Goal: Transaction & Acquisition: Purchase product/service

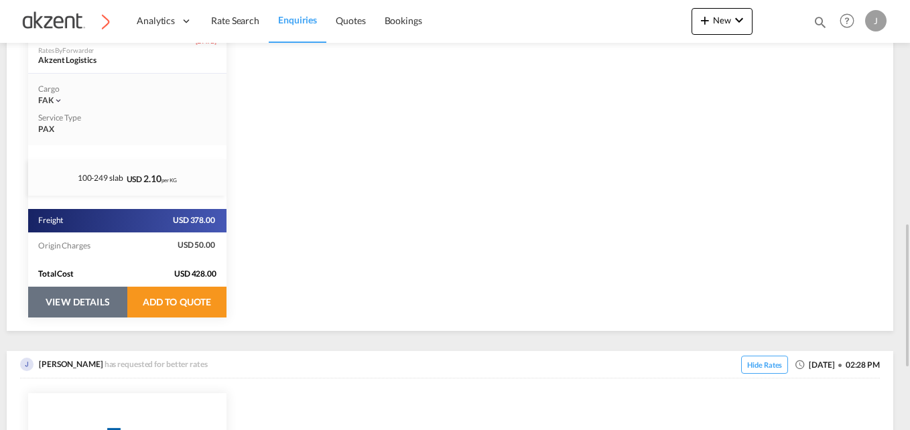
scroll to position [335, 0]
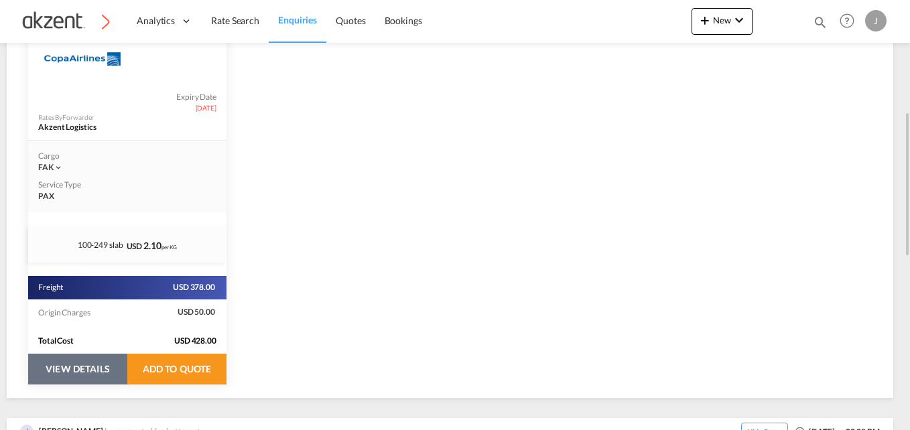
click at [70, 364] on button "VIEW DETAILS" at bounding box center [77, 369] width 99 height 31
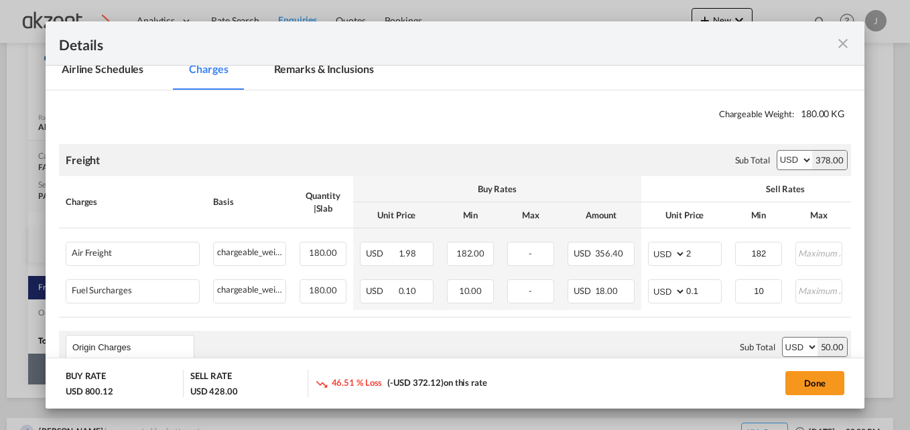
scroll to position [201, 0]
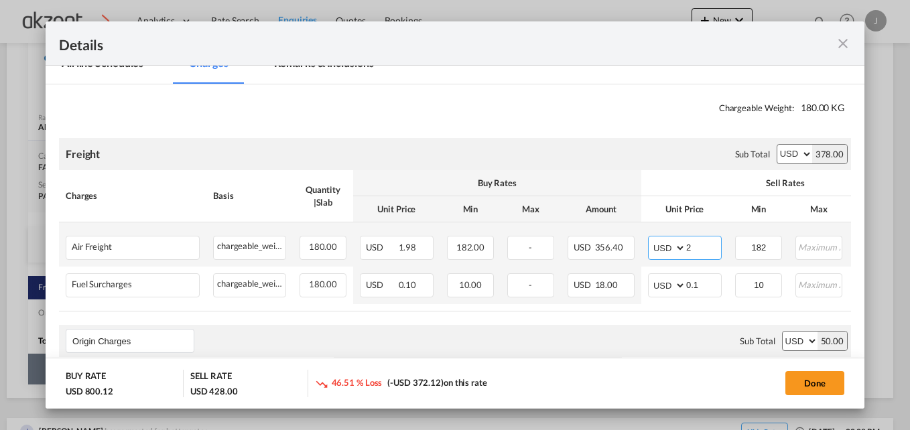
click at [701, 250] on input "2" at bounding box center [703, 246] width 35 height 20
select select "per_awb"
select select "per_shipment"
type input "2.18"
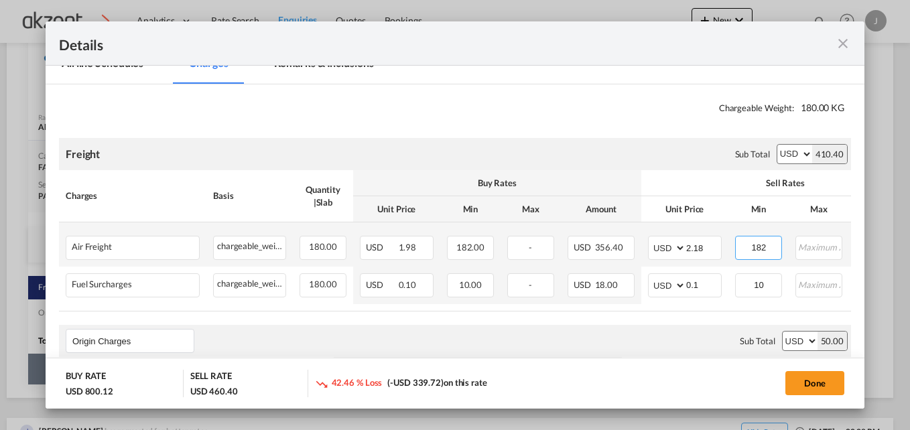
click at [772, 246] on input "182" at bounding box center [758, 246] width 45 height 20
type input "195"
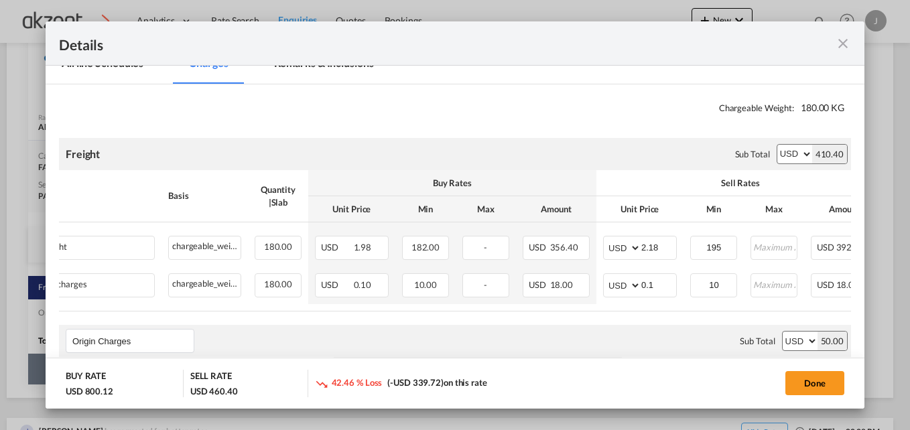
scroll to position [0, 52]
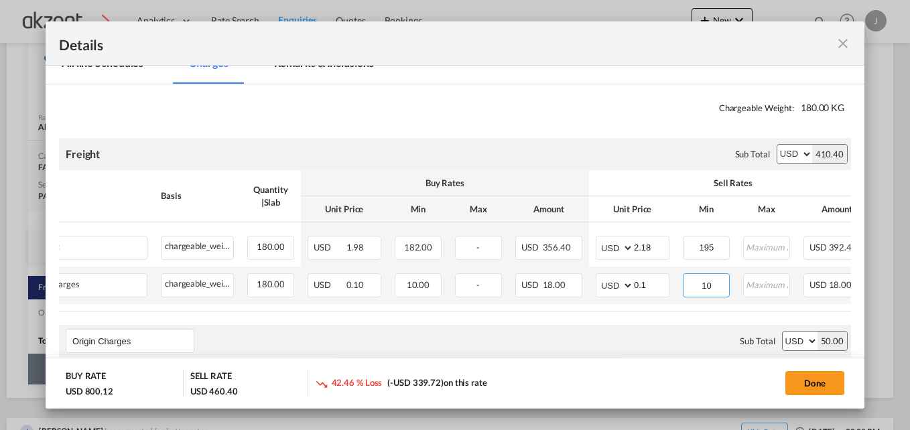
click at [719, 283] on input "10" at bounding box center [706, 284] width 45 height 20
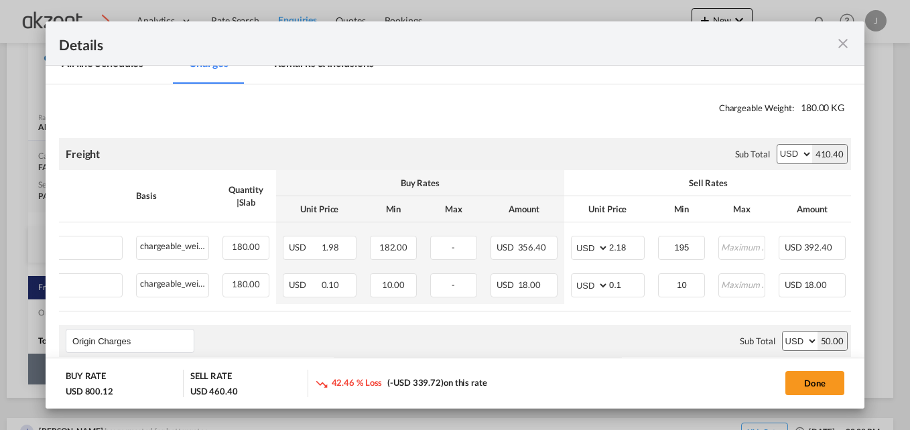
scroll to position [0, 84]
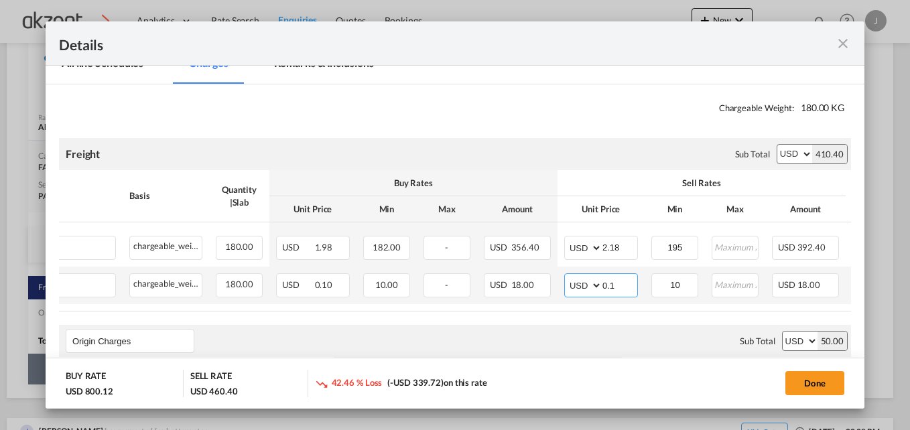
click at [627, 283] on input "0.1" at bounding box center [619, 284] width 35 height 20
drag, startPoint x: 702, startPoint y: 318, endPoint x: 737, endPoint y: 319, distance: 34.8
click at [730, 319] on air-lcl-rate-modification "Freight Please enter leg name Leg Name Already Exists Sub Total AED AFN ALL AMD…" at bounding box center [455, 383] width 792 height 517
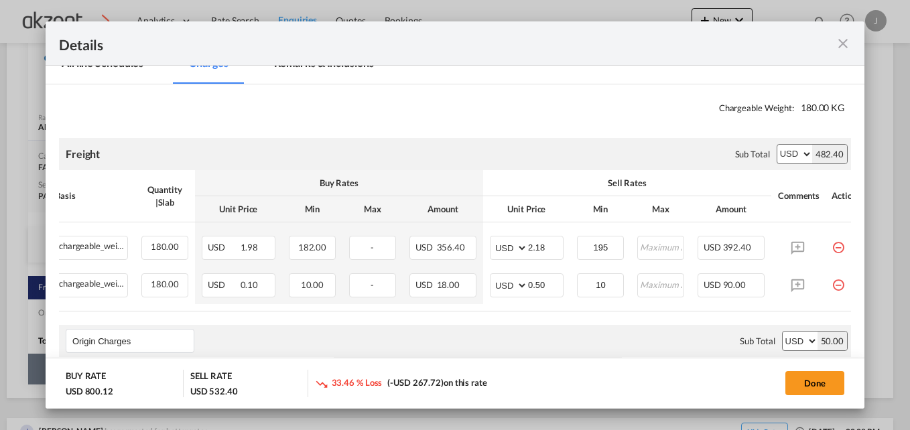
scroll to position [0, 187]
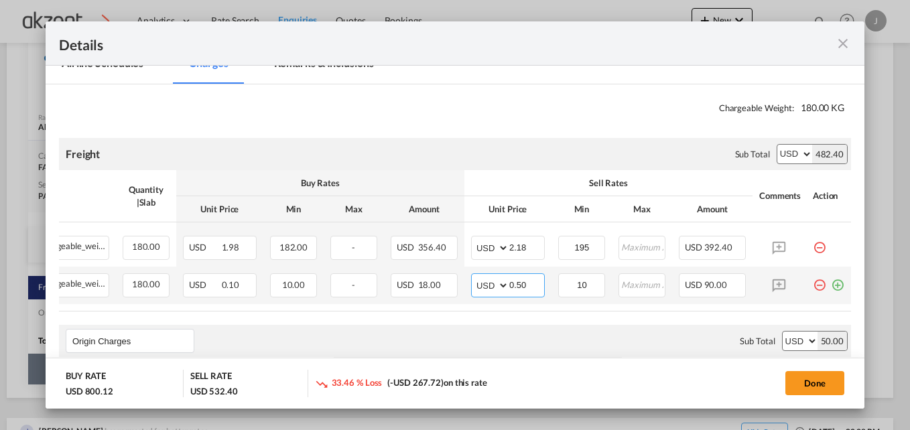
click at [531, 284] on input "0.50" at bounding box center [526, 284] width 35 height 20
type input "0.20"
click at [583, 279] on input "10" at bounding box center [581, 284] width 45 height 20
type input "1"
click at [526, 287] on input "0.20" at bounding box center [526, 284] width 35 height 20
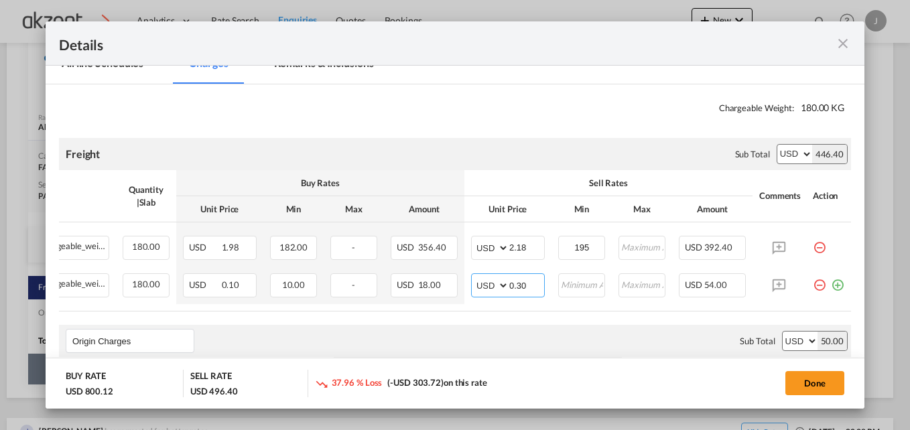
type input "0.30"
click at [556, 318] on air-lcl-rate-modification "Freight Please enter leg name Leg Name Already Exists Sub Total AED AFN ALL AMD…" at bounding box center [455, 383] width 792 height 517
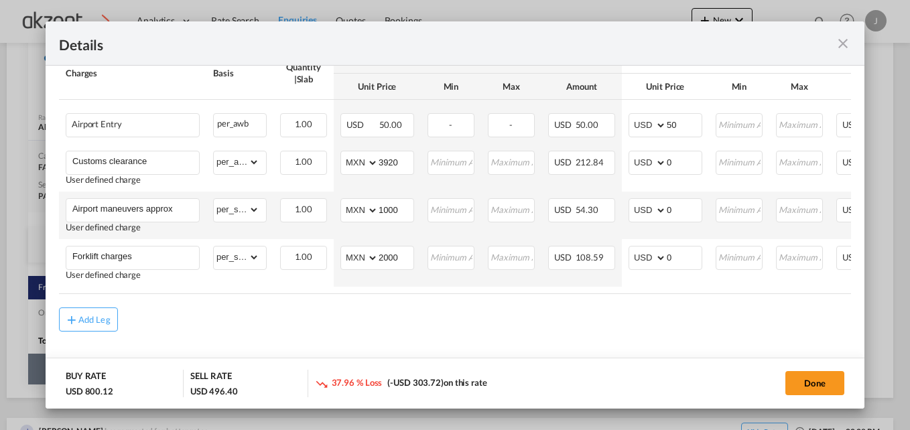
scroll to position [518, 0]
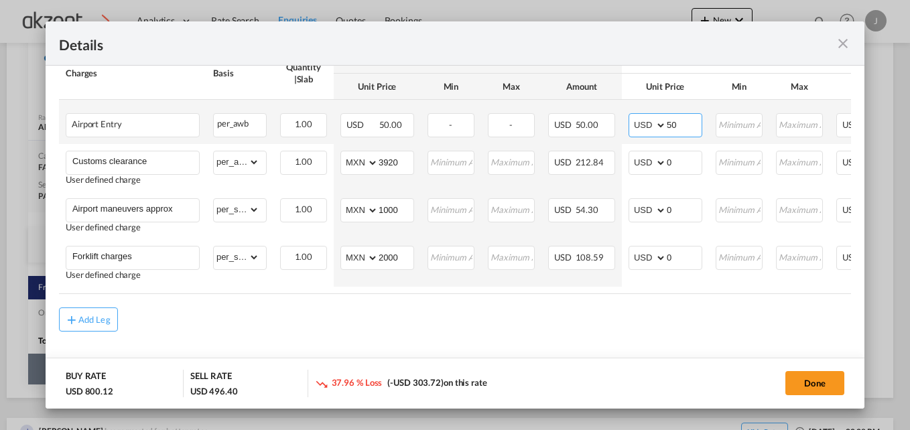
click at [686, 123] on input "50" at bounding box center [683, 124] width 35 height 20
type input "5"
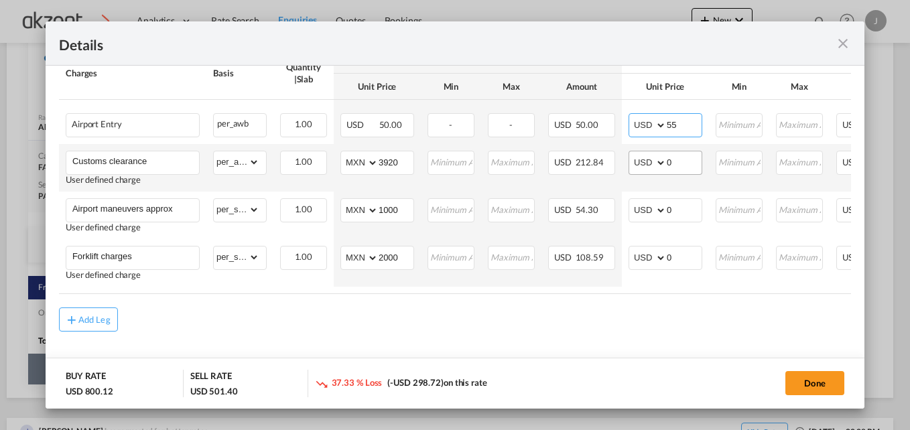
type input "55"
click at [697, 162] on input "0" at bounding box center [683, 161] width 35 height 20
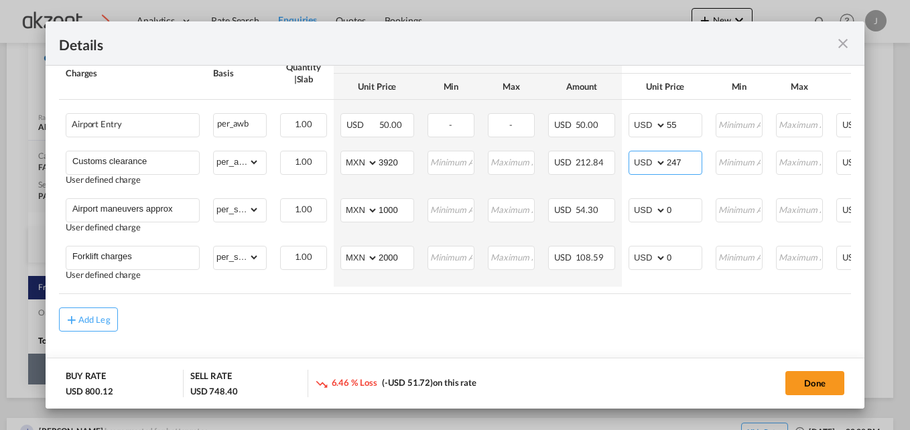
type input "247"
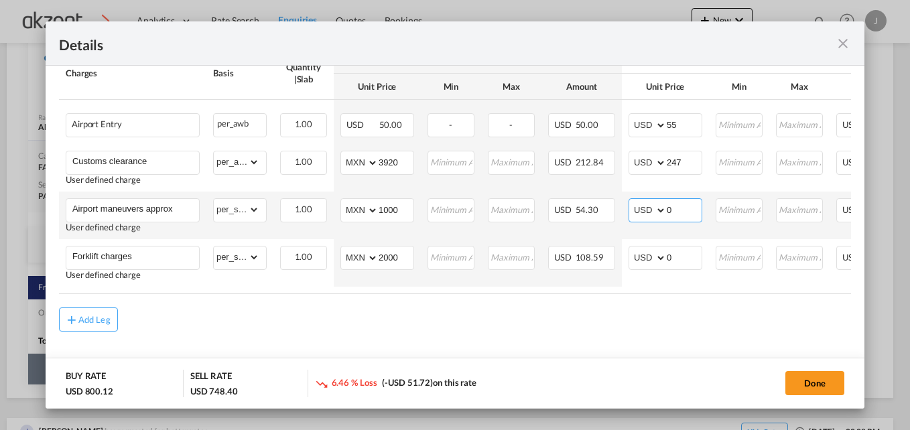
click at [685, 204] on input "0" at bounding box center [683, 209] width 35 height 20
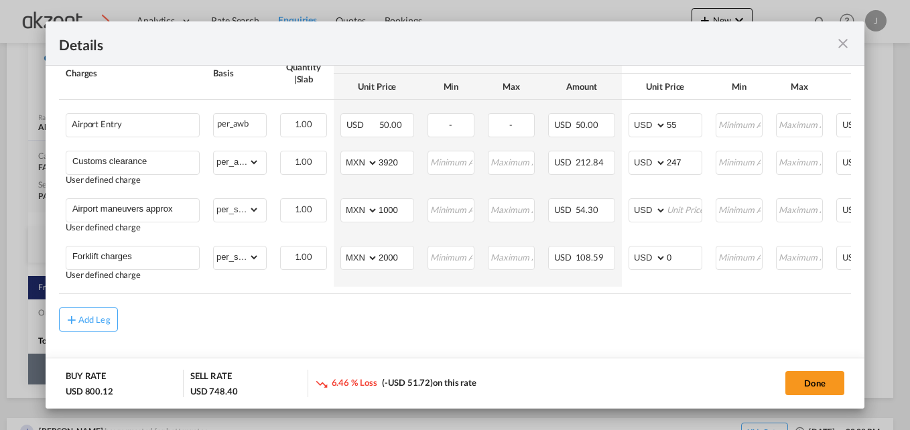
click at [370, 290] on div "Charges Basis Quantity | Slab Buy Rates Sell Rates Comments Action Unit Price M…" at bounding box center [455, 170] width 792 height 246
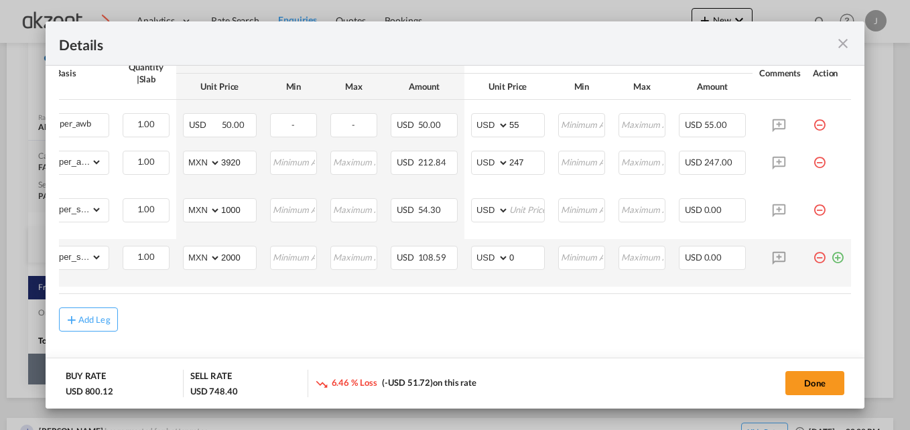
click at [830, 250] on md-icon "icon-plus-circle-outline green-400-fg" at bounding box center [836, 252] width 13 height 13
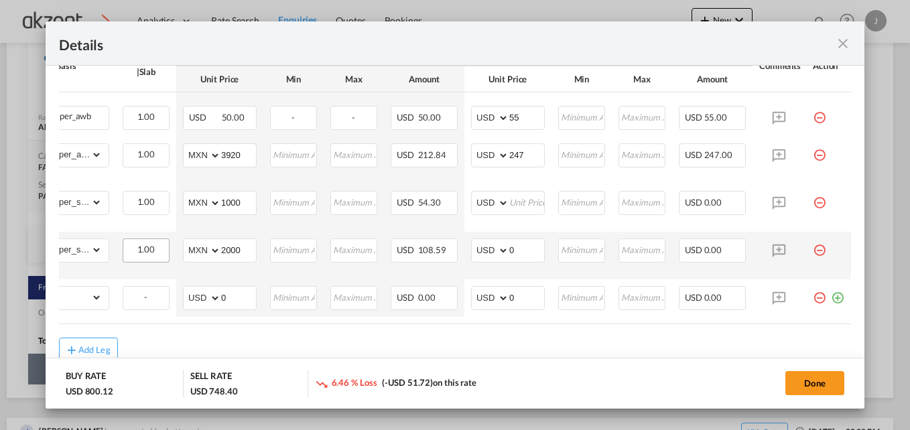
scroll to position [0, 0]
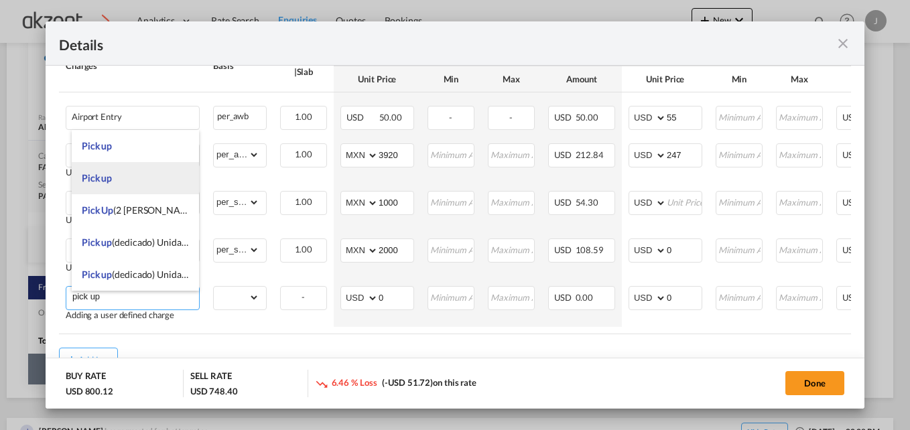
click at [119, 173] on li "Pick up" at bounding box center [135, 178] width 127 height 32
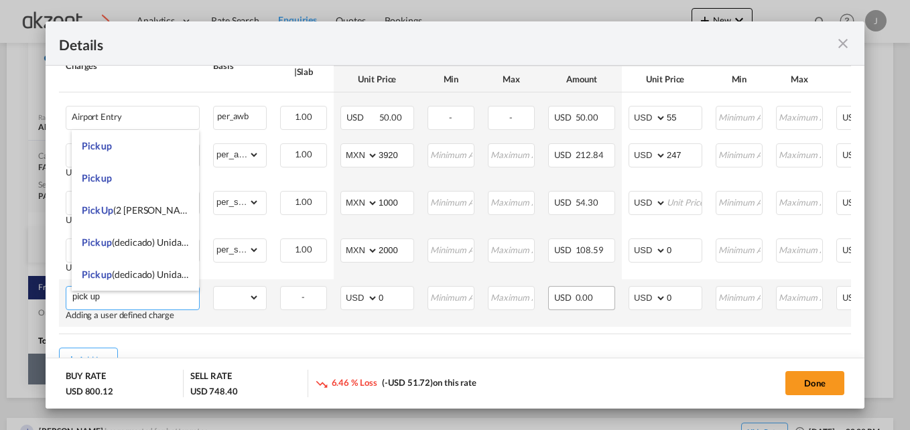
type input "Pick up"
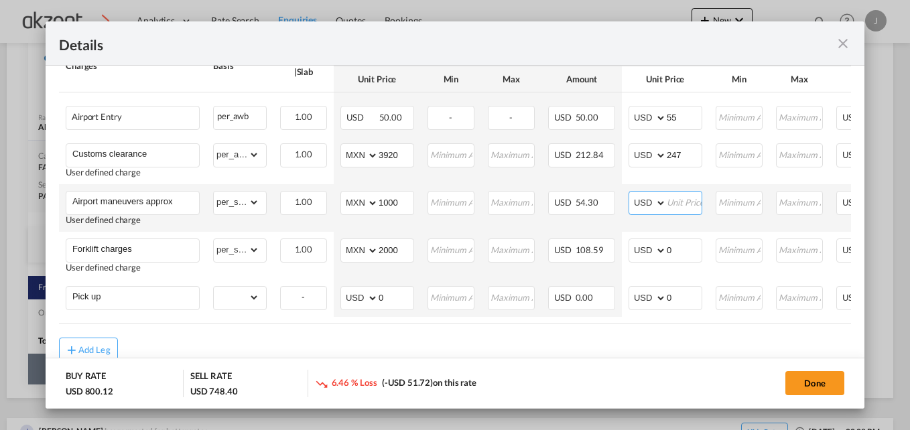
click at [674, 197] on input "Port of Loading ..." at bounding box center [683, 202] width 35 height 20
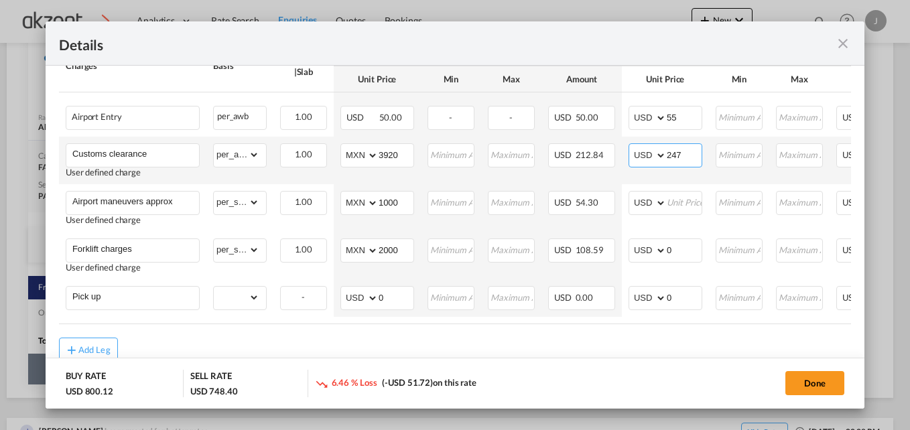
click at [688, 159] on input "247" at bounding box center [683, 154] width 35 height 20
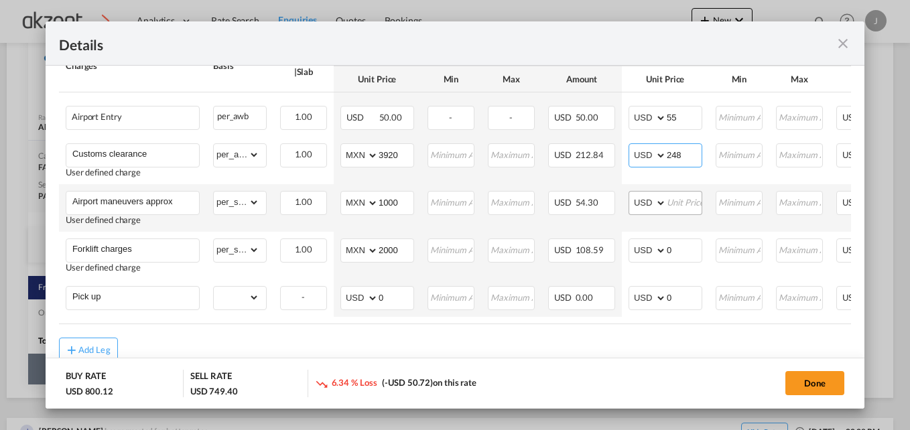
type input "248"
click at [680, 204] on input "Port of Loading ..." at bounding box center [683, 202] width 35 height 20
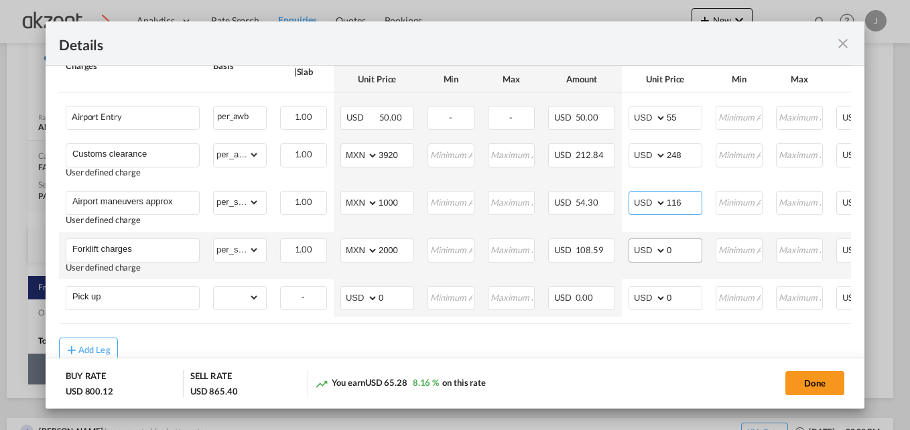
type input "116"
click at [678, 251] on input "0" at bounding box center [683, 249] width 35 height 20
type input "150"
click at [680, 307] on input "0" at bounding box center [683, 297] width 35 height 20
click at [248, 303] on select "gross_weight volumetric_weight per_shipment per_bl per_km per_hawb per_kg per_p…" at bounding box center [237, 297] width 46 height 21
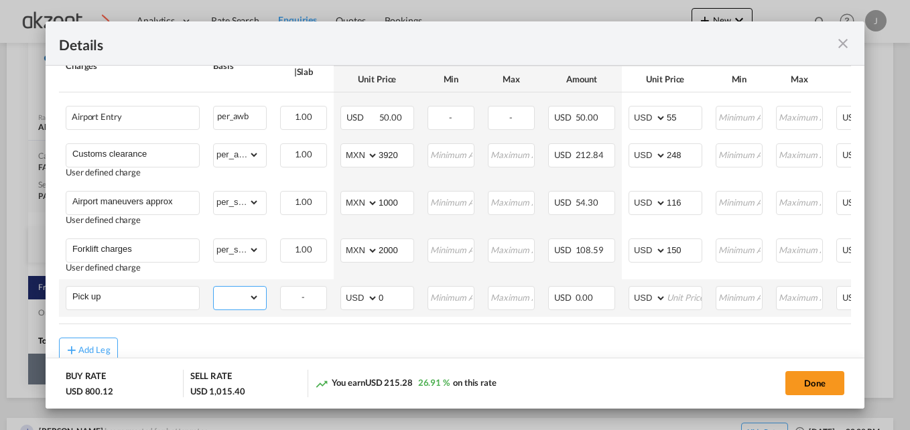
select select "per_shipment"
click at [214, 290] on select "gross_weight volumetric_weight per_shipment per_bl per_km per_hawb per_kg per_p…" at bounding box center [237, 297] width 46 height 21
click at [366, 301] on select "AED AFN ALL AMD ANG AOA ARS AUD AWG AZN BAM BBD BDT BGN BHD BIF BMD BND BOB BRL…" at bounding box center [360, 298] width 35 height 19
select select "string:MXN"
click at [343, 292] on select "AED AFN ALL AMD ANG AOA ARS AUD AWG AZN BAM BBD BDT BGN BHD BIF BMD BND BOB BRL…" at bounding box center [360, 298] width 35 height 19
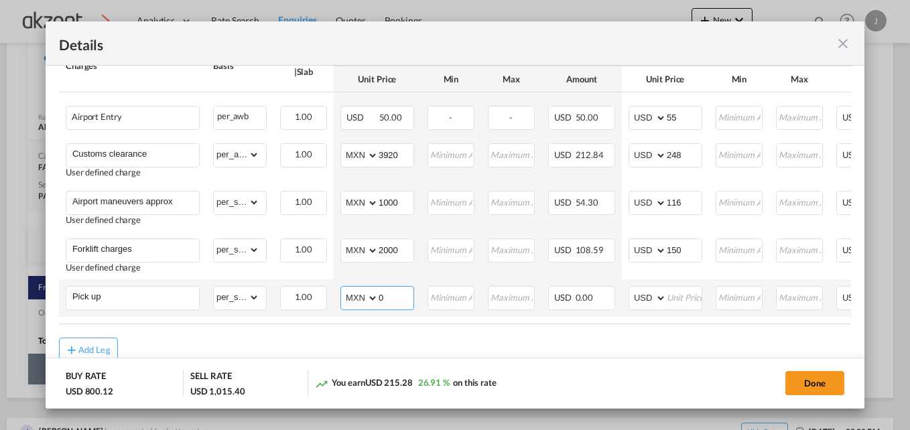
click at [396, 306] on input "0" at bounding box center [395, 297] width 35 height 20
type input "3238.80"
click at [671, 305] on input "Port of Loading ..." at bounding box center [683, 297] width 35 height 20
type input "408"
click at [711, 366] on md-dialog-actions "BUY RATE USD 975.98 SELL RATE USD 1,423.40 You earn USD 447.42 45.84 % on this …" at bounding box center [455, 383] width 818 height 51
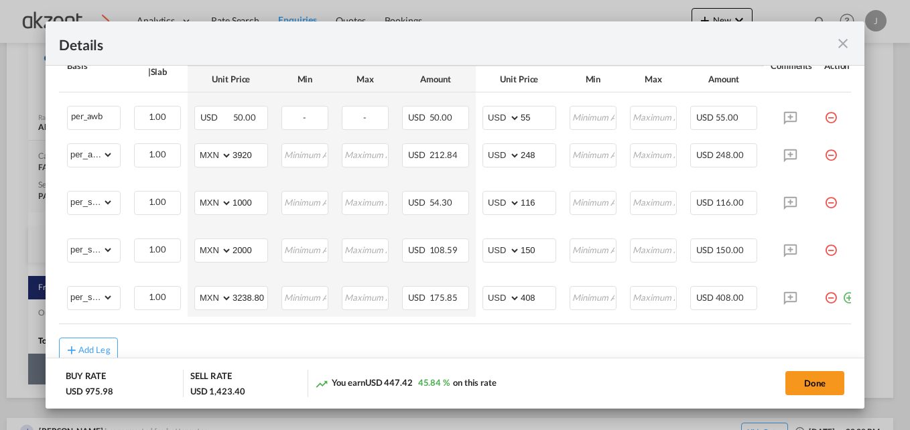
scroll to position [0, 167]
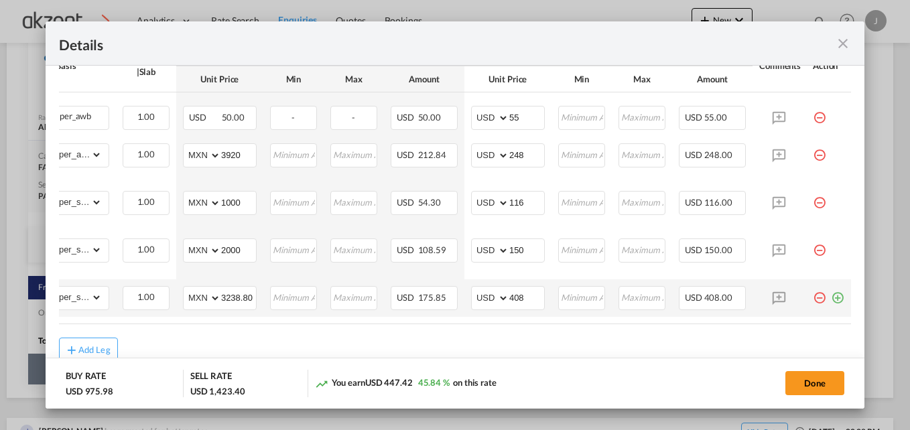
click at [830, 295] on md-icon "icon-plus-circle-outline green-400-fg" at bounding box center [836, 292] width 13 height 13
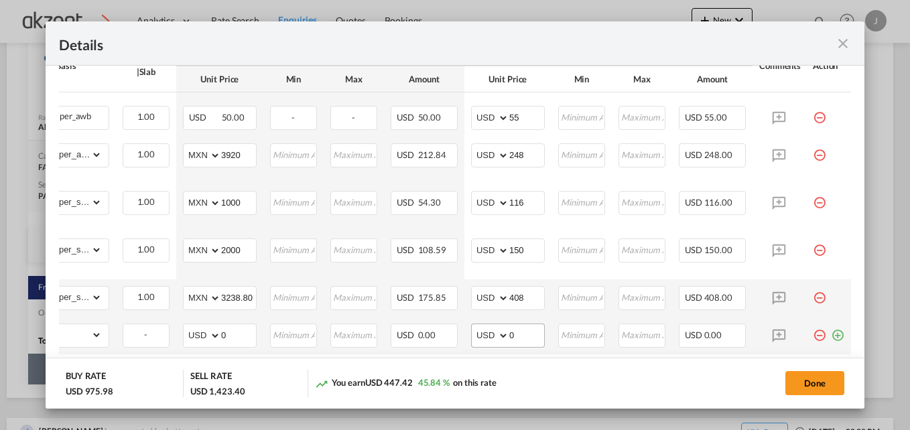
scroll to position [0, 0]
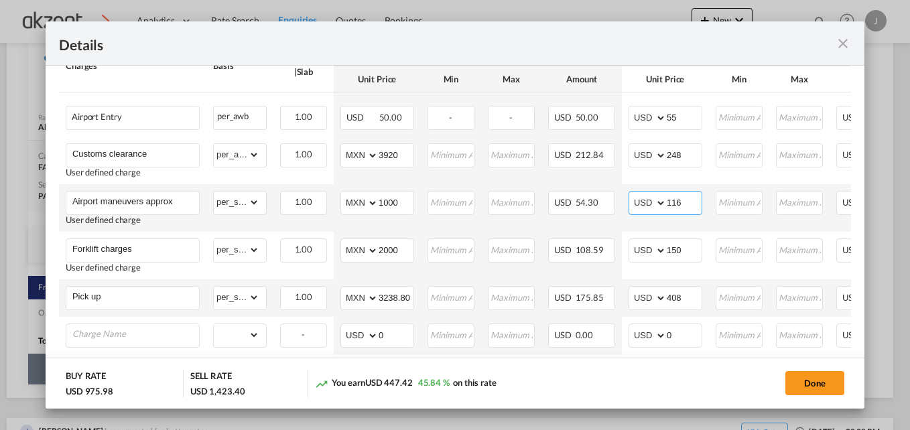
click at [682, 212] on input "116" at bounding box center [683, 202] width 35 height 20
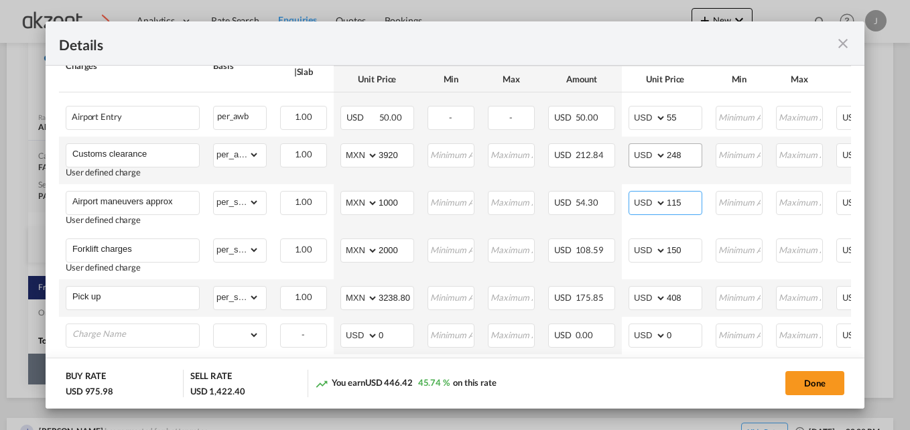
type input "115"
click at [686, 162] on input "248" at bounding box center [683, 154] width 35 height 20
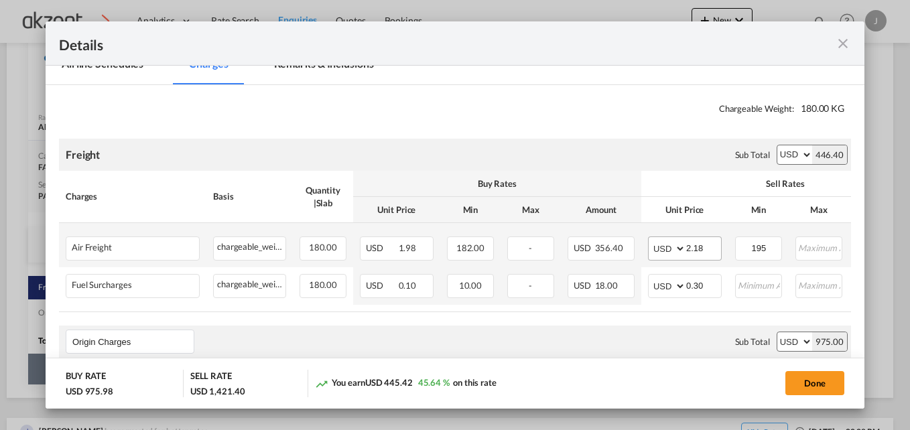
scroll to position [200, 0]
type input "247"
drag, startPoint x: 668, startPoint y: 317, endPoint x: 737, endPoint y: 315, distance: 69.7
click at [737, 313] on div "Charges Basis Quantity | Slab Buy Rates Sell Rates Comments Action Unit Price M…" at bounding box center [455, 241] width 792 height 141
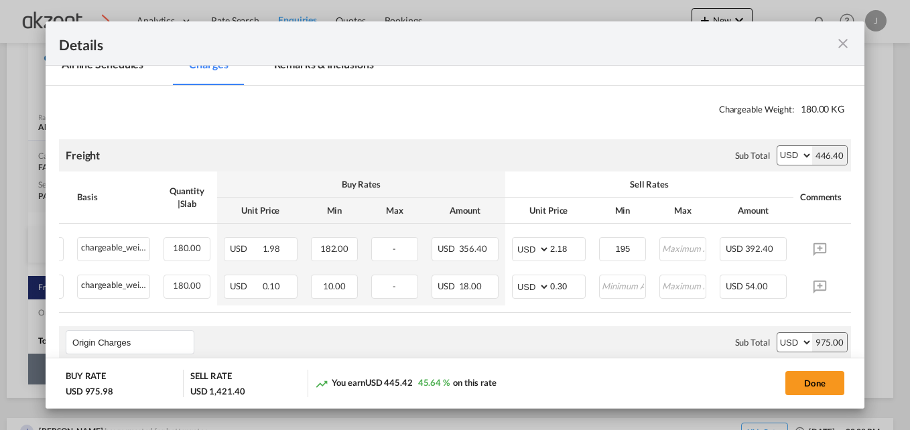
scroll to position [0, 144]
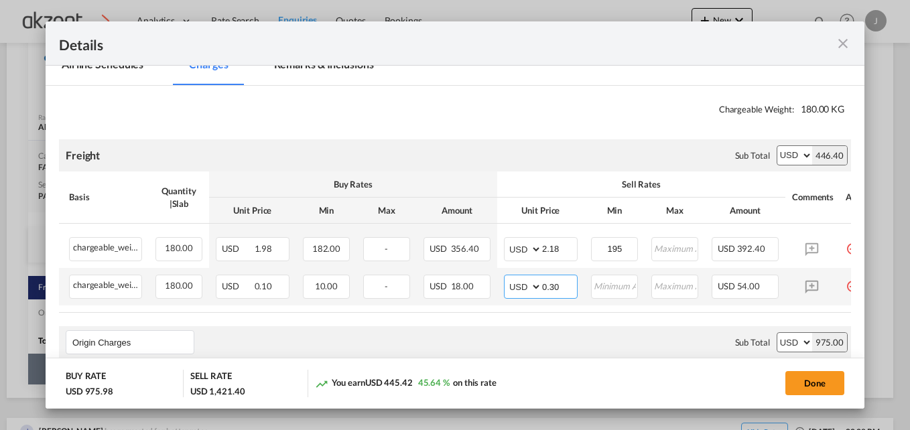
click at [564, 284] on input "0.30" at bounding box center [559, 285] width 35 height 20
type input "0.25"
click at [521, 342] on div "Origin Charges Please enter leg name Leg Name Already Exists Sub Total AED AFN …" at bounding box center [455, 342] width 792 height 32
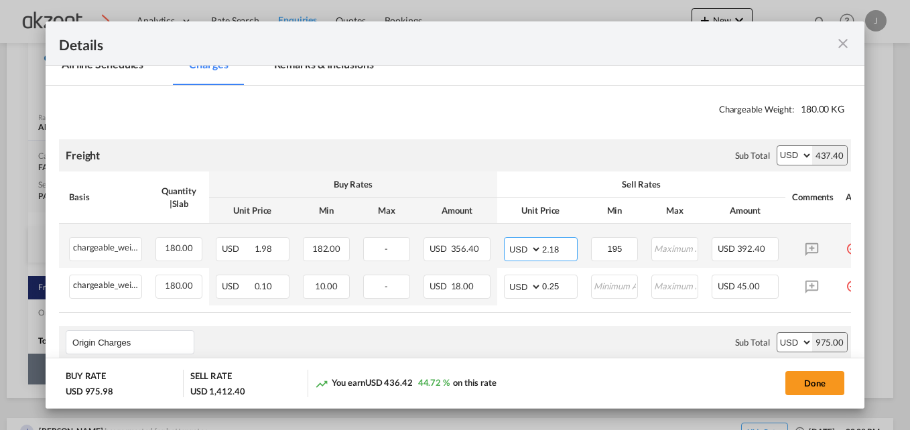
click at [563, 246] on input "2.18" at bounding box center [559, 248] width 35 height 20
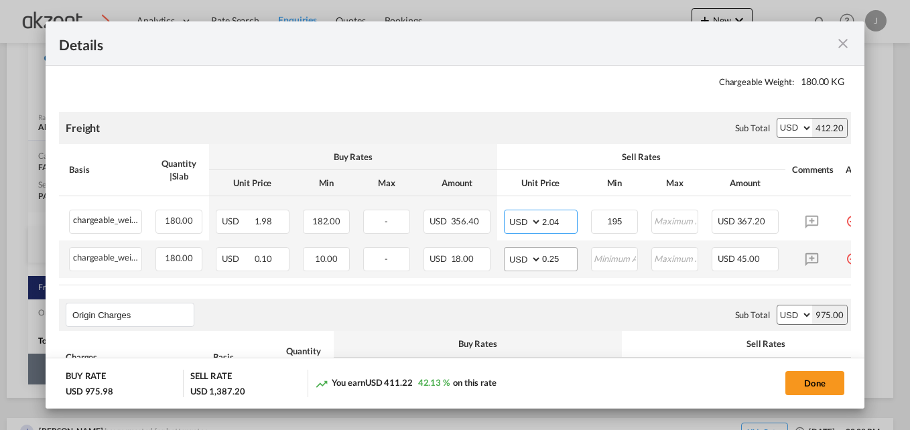
scroll to position [230, 0]
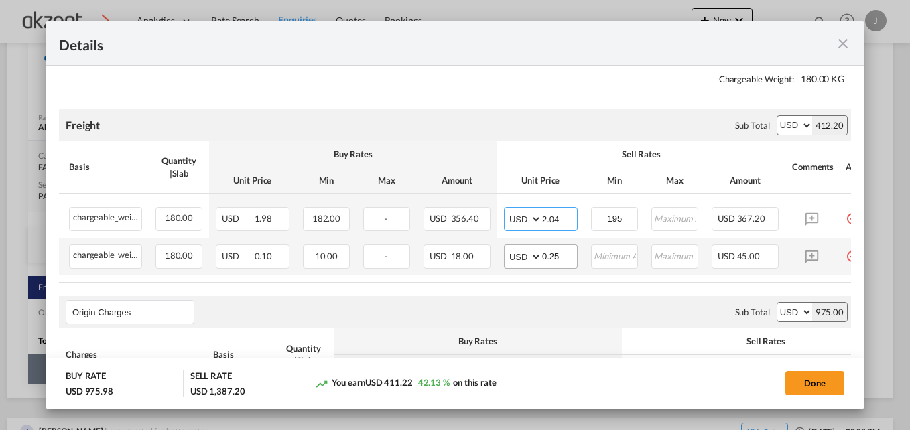
type input "2.04"
click at [564, 259] on input "0.25" at bounding box center [559, 255] width 35 height 20
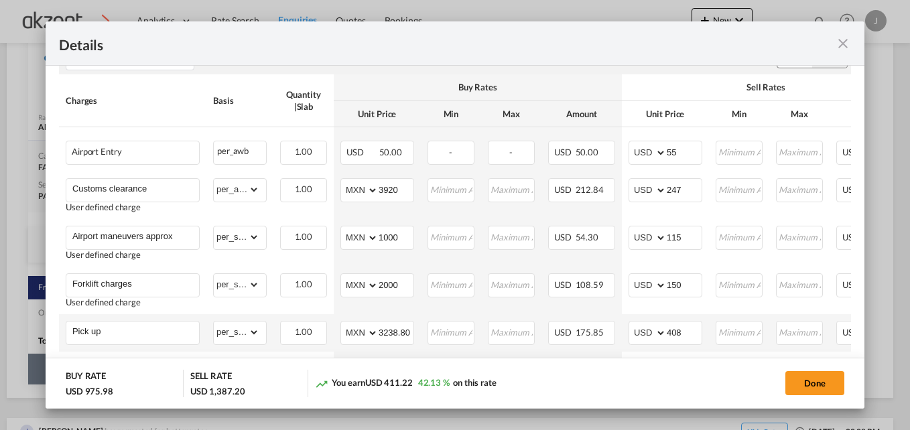
scroll to position [593, 0]
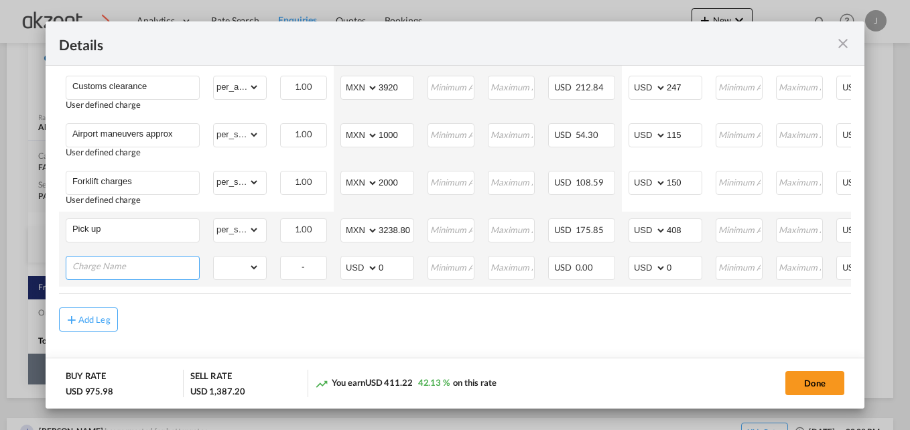
click at [133, 267] on input "Charge Name" at bounding box center [135, 267] width 127 height 20
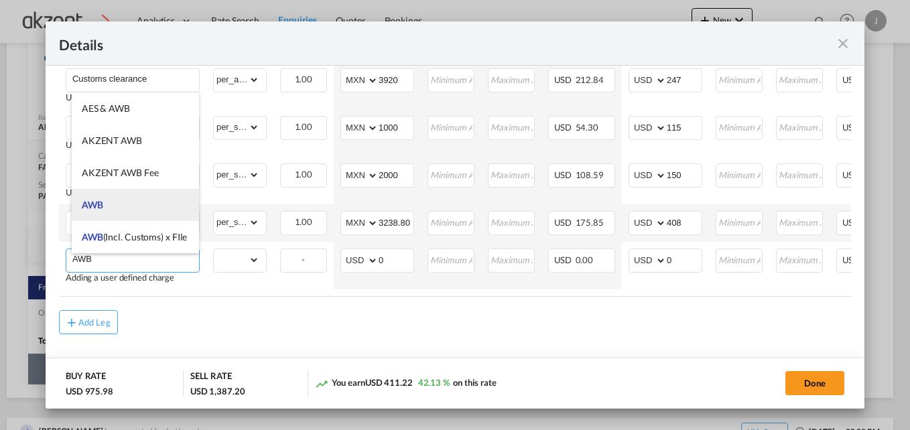
type input "AWB"
click at [136, 211] on li "AWB" at bounding box center [135, 205] width 127 height 32
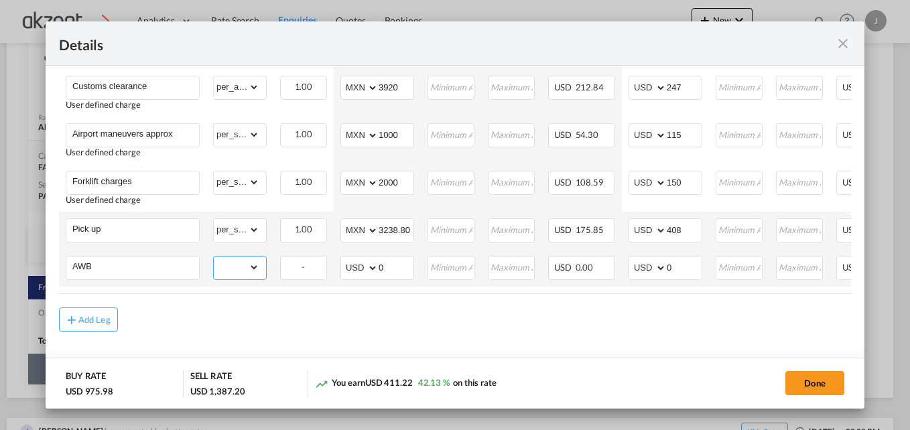
click at [251, 262] on select "gross_weight volumetric_weight per_shipment per_bl per_km per_hawb per_kg per_p…" at bounding box center [237, 267] width 46 height 21
select select "per_shipment"
click at [214, 257] on select "gross_weight volumetric_weight per_shipment per_bl per_km per_hawb per_kg per_p…" at bounding box center [237, 267] width 46 height 21
click at [682, 271] on input "0" at bounding box center [683, 267] width 35 height 20
type input "50"
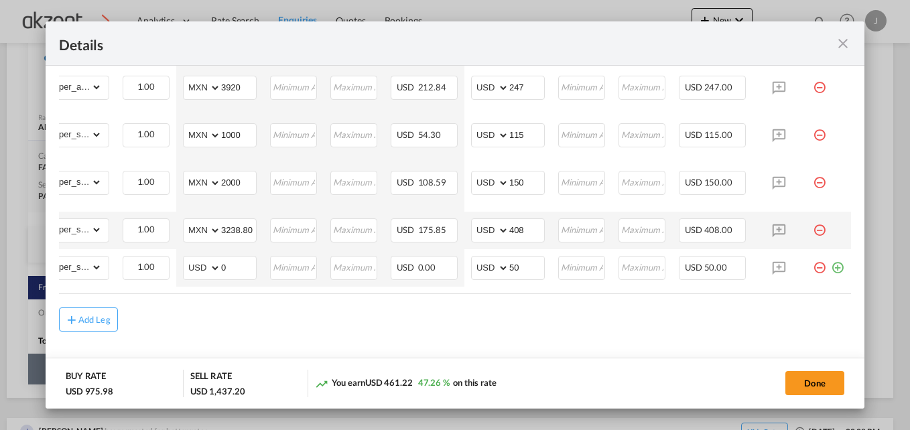
scroll to position [0, 167]
click at [830, 261] on md-icon "icon-plus-circle-outline green-400-fg" at bounding box center [836, 262] width 13 height 13
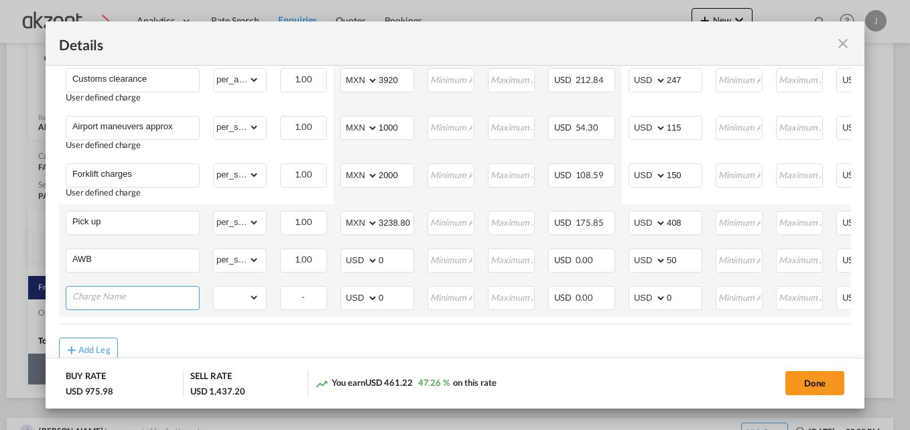
click at [123, 306] on input "Charge Name" at bounding box center [135, 297] width 127 height 20
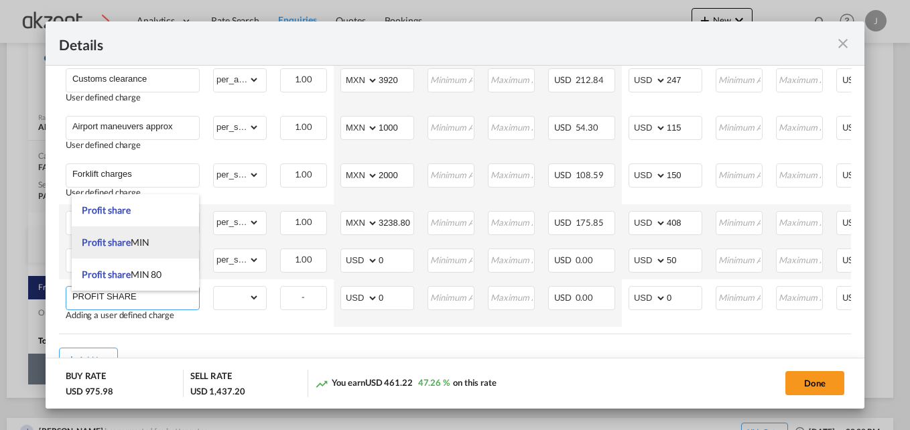
click at [129, 233] on li "Profit share MIN" at bounding box center [135, 242] width 127 height 32
type input "Profit share MIN"
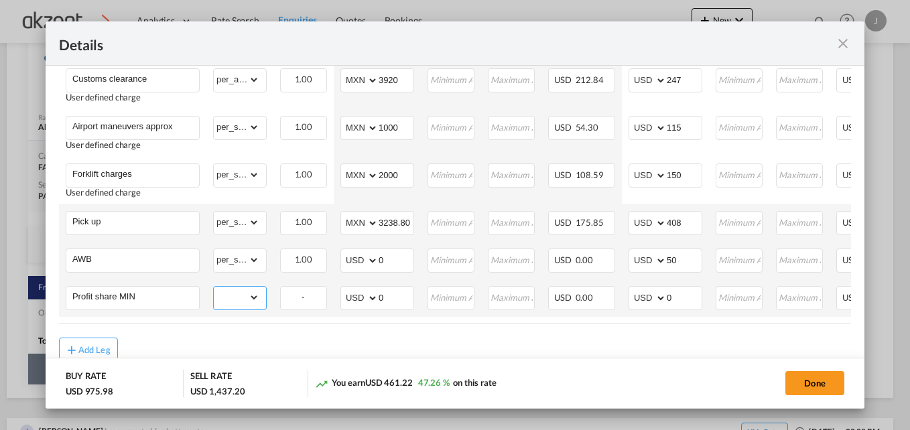
click at [257, 299] on select "gross_weight volumetric_weight per_shipment per_bl per_km per_hawb per_kg per_p…" at bounding box center [237, 297] width 46 height 21
select select "per_shipment"
click at [214, 290] on select "gross_weight volumetric_weight per_shipment per_bl per_km per_hawb per_kg per_p…" at bounding box center [237, 297] width 46 height 21
click at [687, 304] on input "0" at bounding box center [683, 297] width 35 height 20
type input "50"
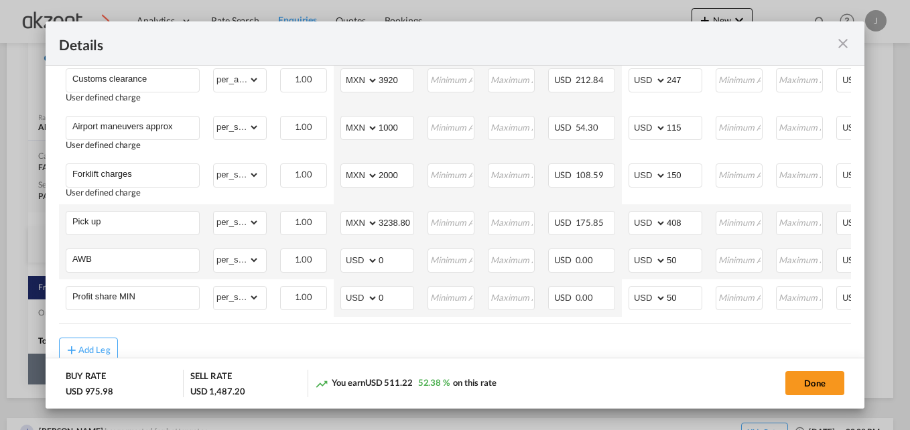
click at [675, 334] on air-lcl-rate-modification "Freight Please enter leg name Leg Name Already Exists Sub Total AED AFN ALL AMD…" at bounding box center [455, 47] width 792 height 630
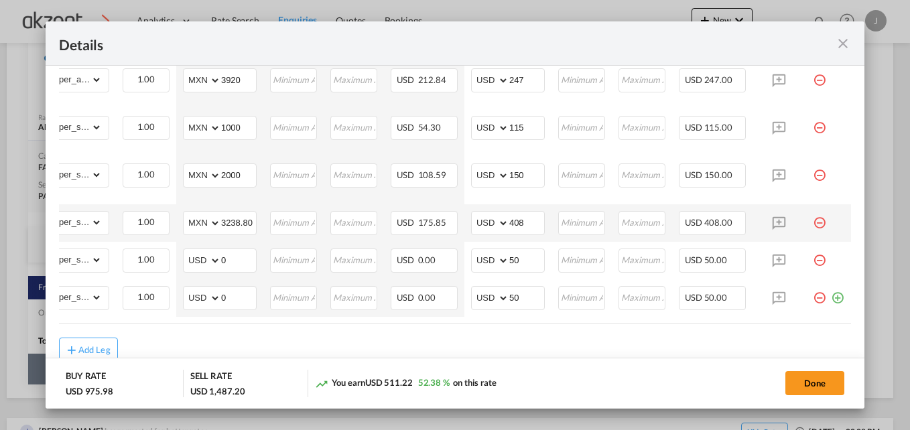
scroll to position [0, 167]
click at [830, 299] on md-icon "icon-plus-circle-outline green-400-fg" at bounding box center [836, 292] width 13 height 13
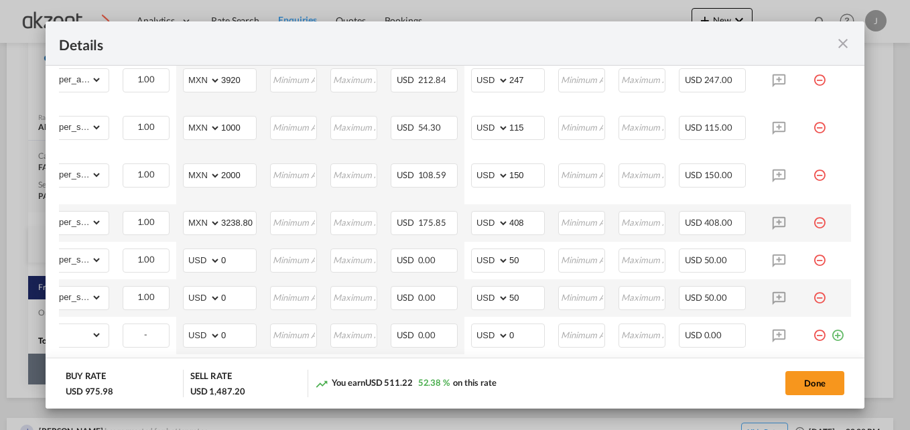
scroll to position [0, 0]
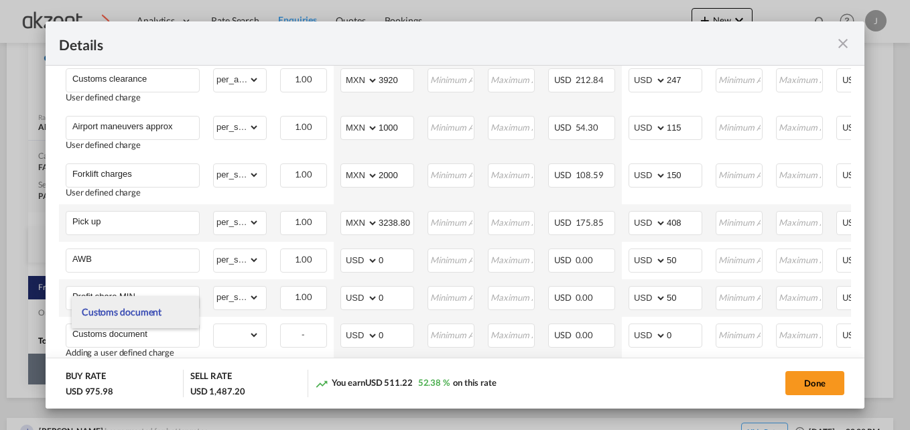
type input "Customs document"
click at [172, 312] on li "Customs document" at bounding box center [135, 312] width 127 height 32
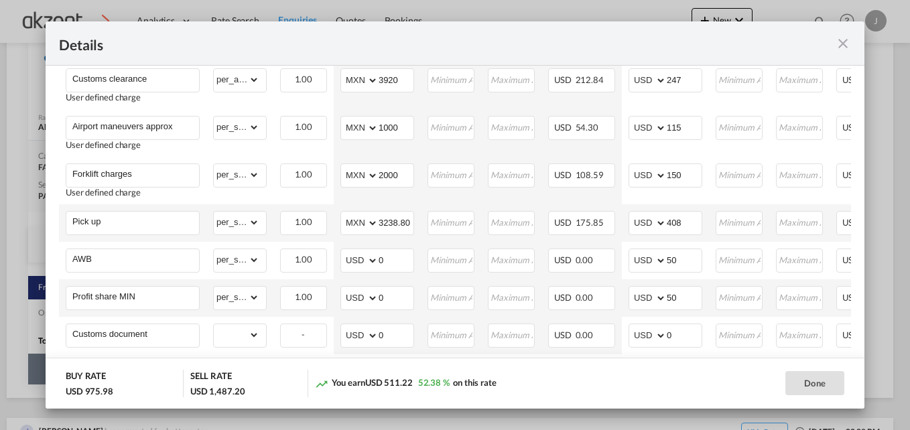
click at [172, 312] on body "Analytics Dashboard Rate Search Enquiries Quotes Bookings" at bounding box center [455, 215] width 910 height 430
click at [254, 340] on select "gross_weight volumetric_weight per_shipment per_bl per_km per_hawb per_kg per_p…" at bounding box center [237, 334] width 46 height 21
select select "per_shipment"
click at [214, 328] on select "gross_weight volumetric_weight per_shipment per_bl per_km per_hawb per_kg per_p…" at bounding box center [237, 334] width 46 height 21
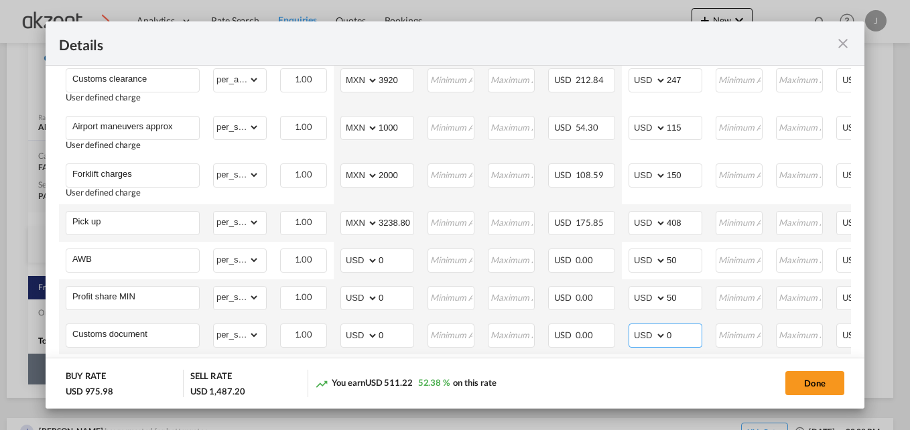
click at [683, 336] on input "0" at bounding box center [683, 334] width 35 height 20
type input "50"
click at [666, 374] on div "Done" at bounding box center [717, 383] width 268 height 27
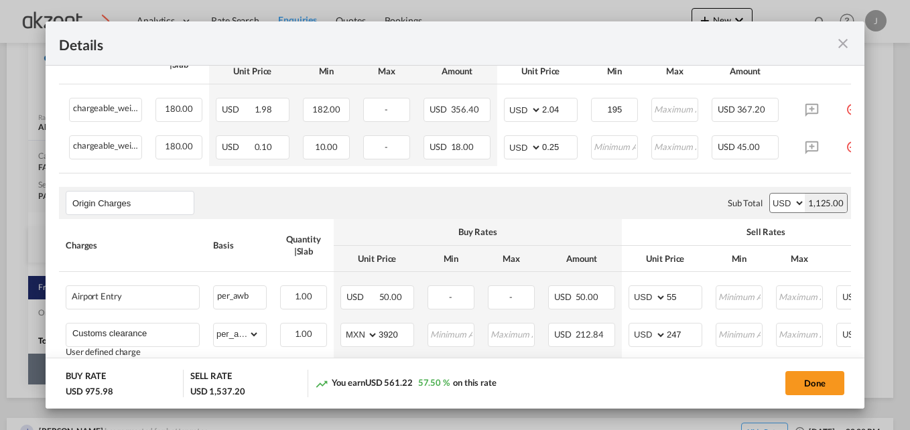
scroll to position [341, 0]
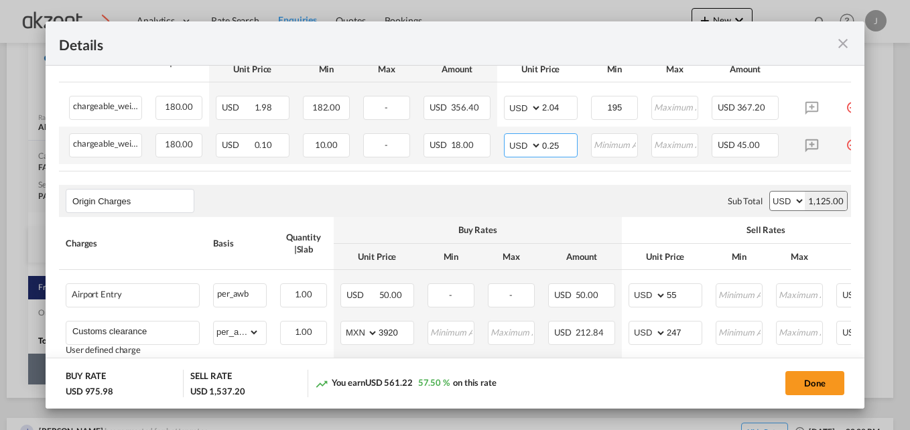
click at [571, 150] on input "0.25" at bounding box center [559, 144] width 35 height 20
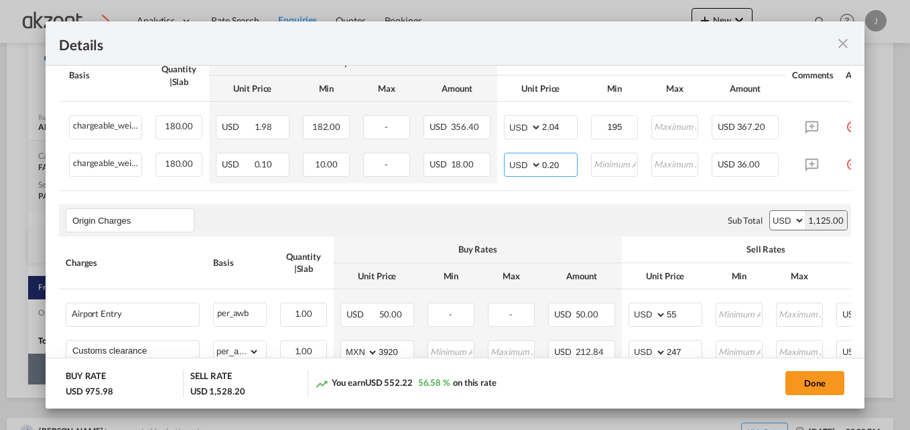
scroll to position [322, 0]
click at [574, 206] on air-lcl-rate-modification "Freight Please enter leg name Leg Name Already Exists Sub Total AED AFN ALL AMD…" at bounding box center [455, 336] width 792 height 667
click at [565, 161] on input "0.15" at bounding box center [559, 163] width 35 height 20
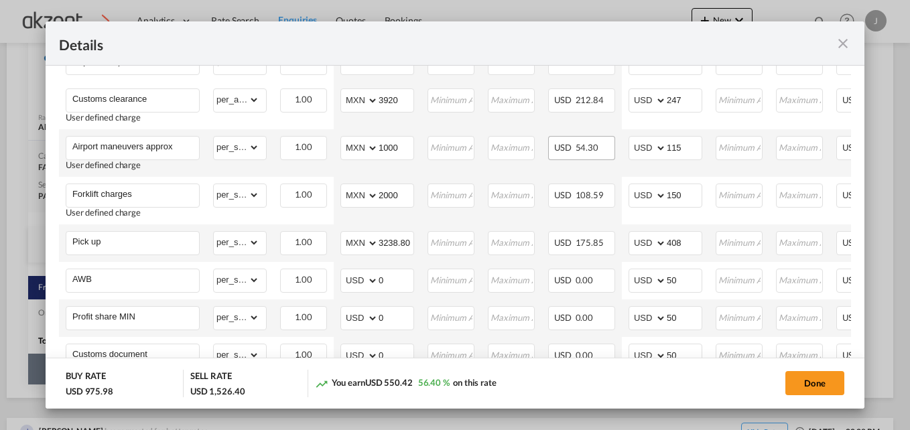
scroll to position [570, 0]
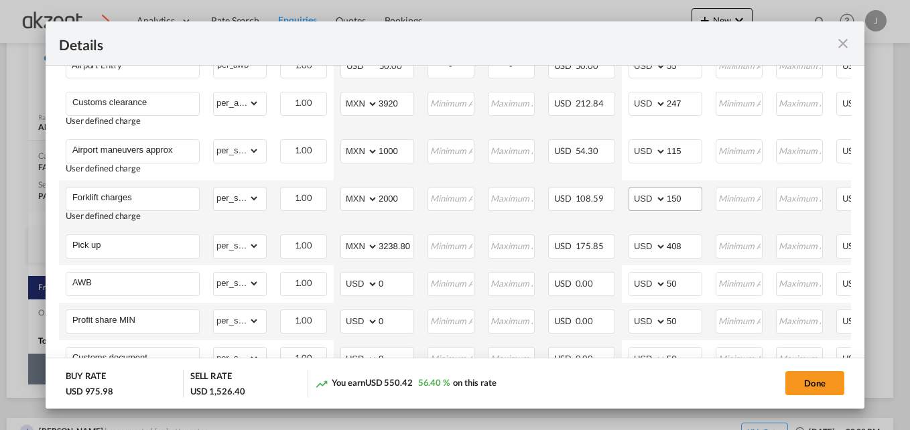
type input "0.19"
click at [686, 208] on input "150" at bounding box center [683, 198] width 35 height 20
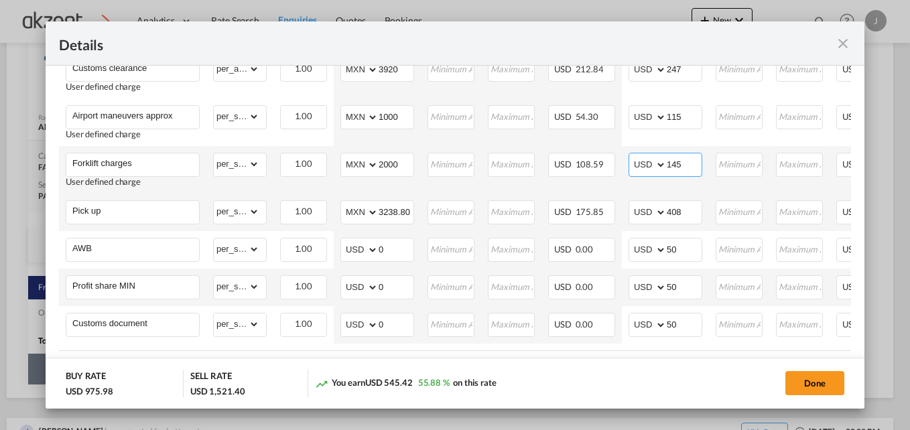
scroll to position [609, 0]
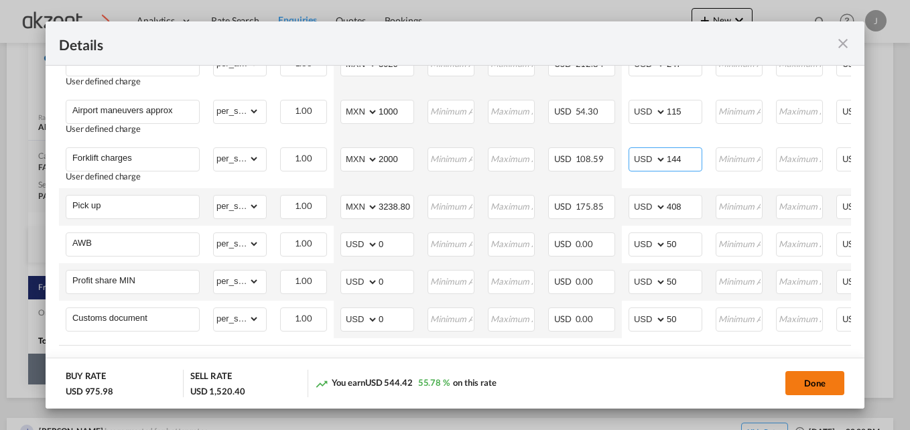
type input "144"
click at [798, 379] on button "Done" at bounding box center [814, 383] width 59 height 24
type input "3238.8"
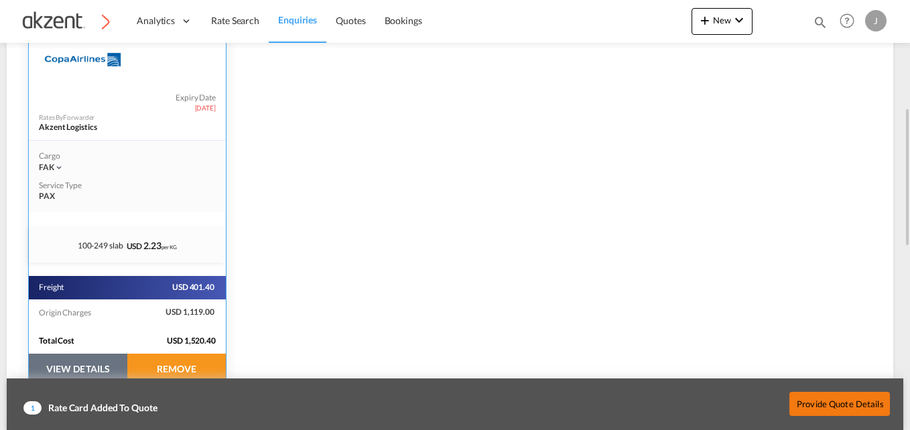
click at [813, 400] on button "Provide Quote Details" at bounding box center [839, 403] width 100 height 24
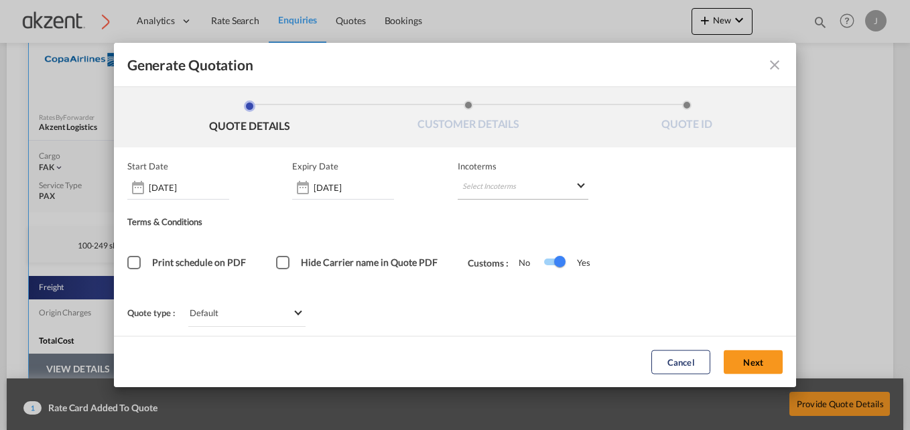
click at [587, 189] on md-select "Select Incoterms" at bounding box center [522, 187] width 131 height 24
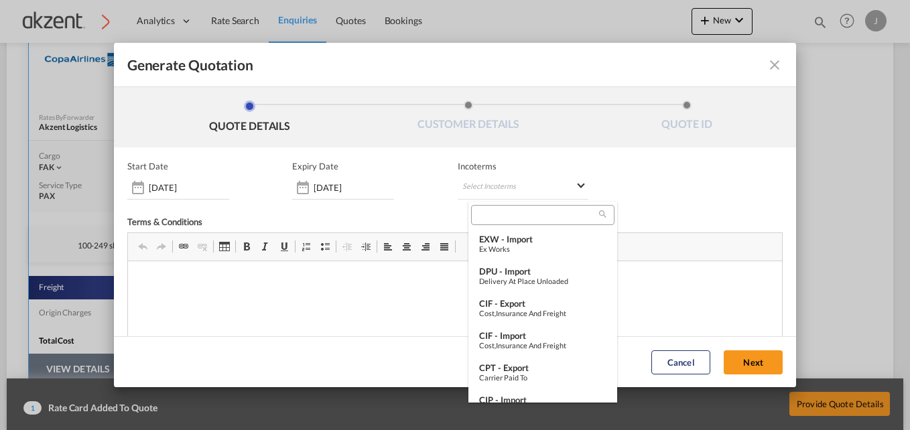
scroll to position [0, 0]
click at [515, 218] on input "search" at bounding box center [537, 215] width 124 height 12
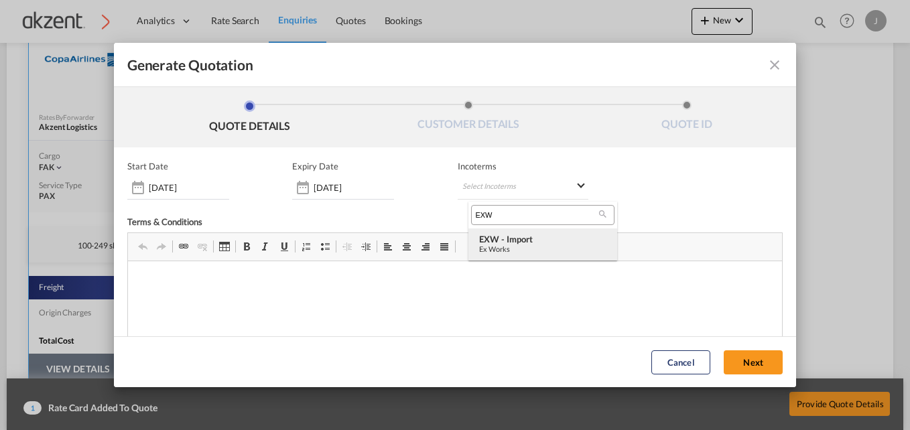
type input "EXW"
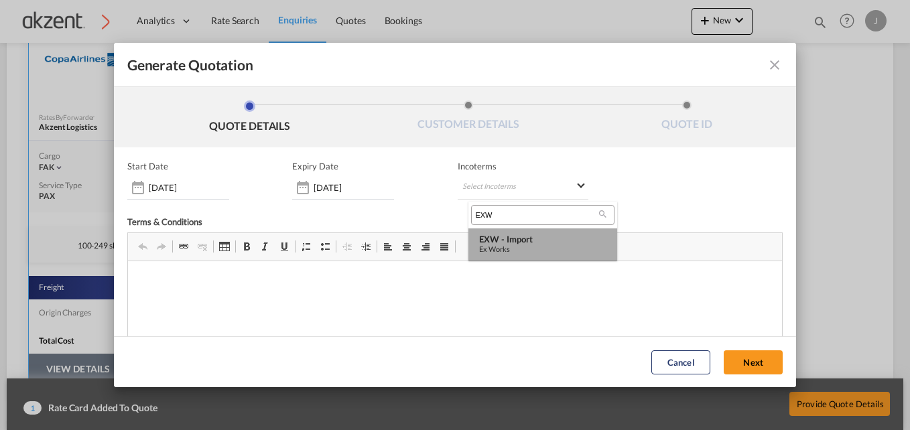
click at [525, 237] on div "EXW - import" at bounding box center [542, 239] width 127 height 11
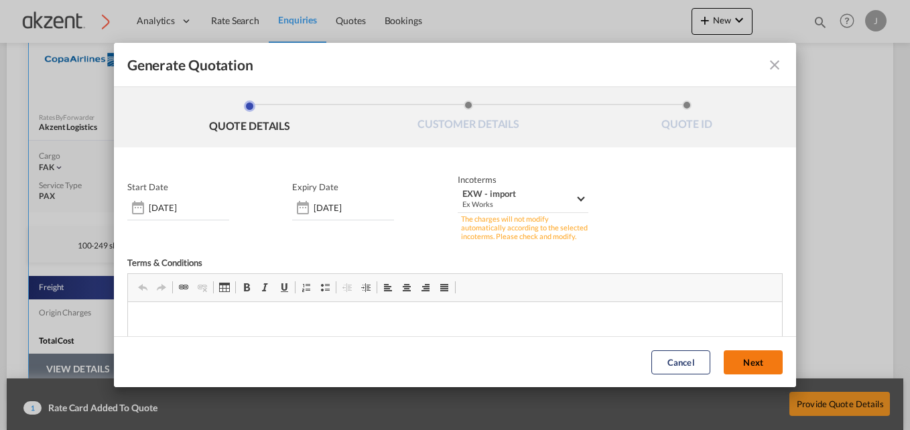
click at [733, 362] on button "Next" at bounding box center [752, 362] width 59 height 24
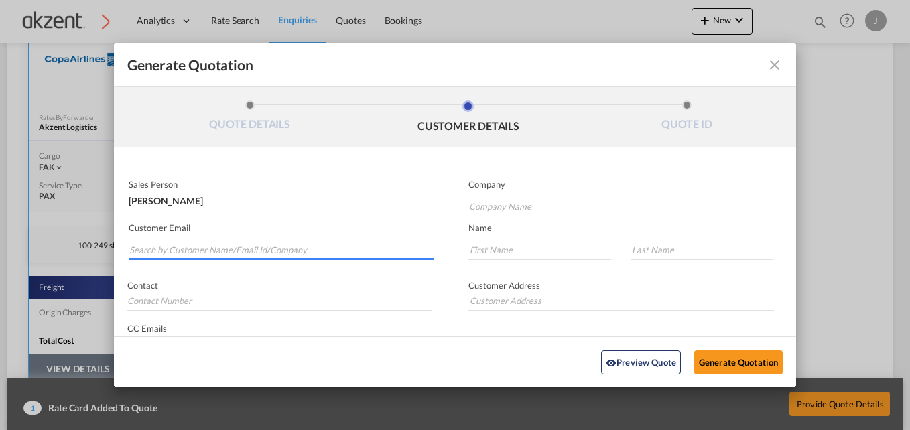
click at [354, 254] on input "Search by Customer Name/Email Id/Company" at bounding box center [281, 250] width 305 height 20
paste input "Lucy Navas <operaciones@primegloser.com>"
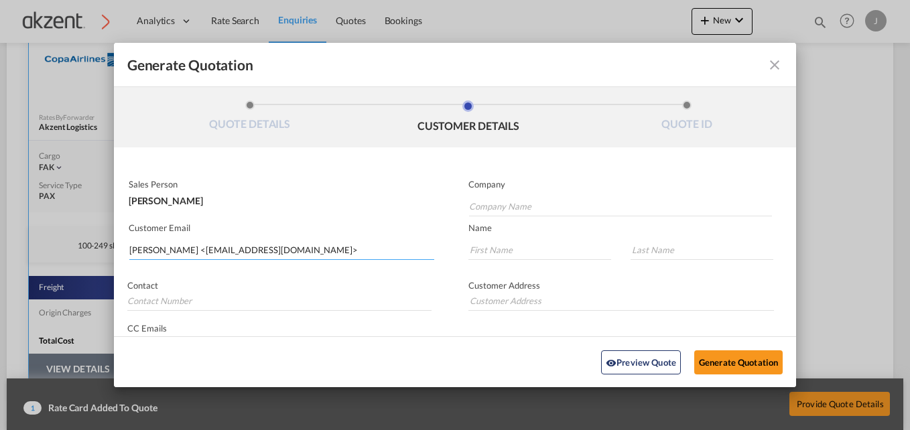
drag, startPoint x: 179, startPoint y: 249, endPoint x: 121, endPoint y: 254, distance: 59.1
click at [121, 254] on div "Customer Email Lucy Navas <operaciones@primegloser.com>" at bounding box center [284, 242] width 341 height 49
click at [292, 246] on input "operaciones@primegloser.com>" at bounding box center [281, 250] width 305 height 20
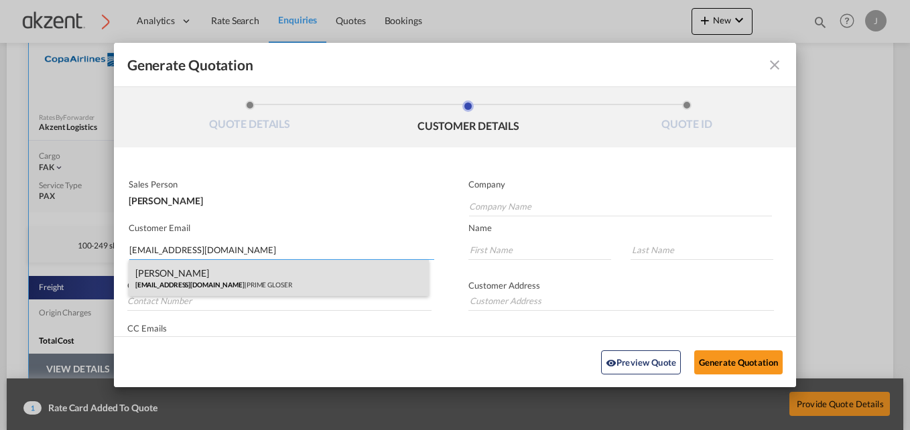
type input "operaciones@primegloser.com"
click at [272, 279] on div "Lucy Navas operaciones@primegloser.com | PRIME GLOSER" at bounding box center [279, 278] width 301 height 36
type input "PRIME GLOSER"
type input "Lucy"
type input "Navas"
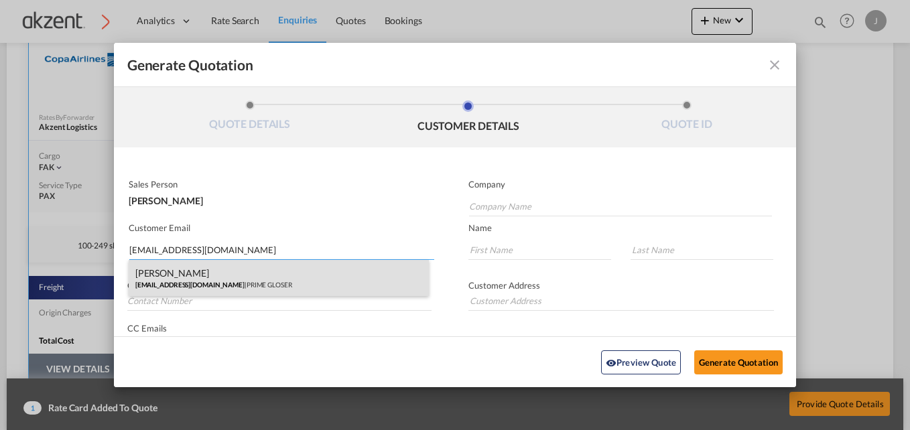
type input "+505 5795 6852"
type input "Managua, Nicaragua"
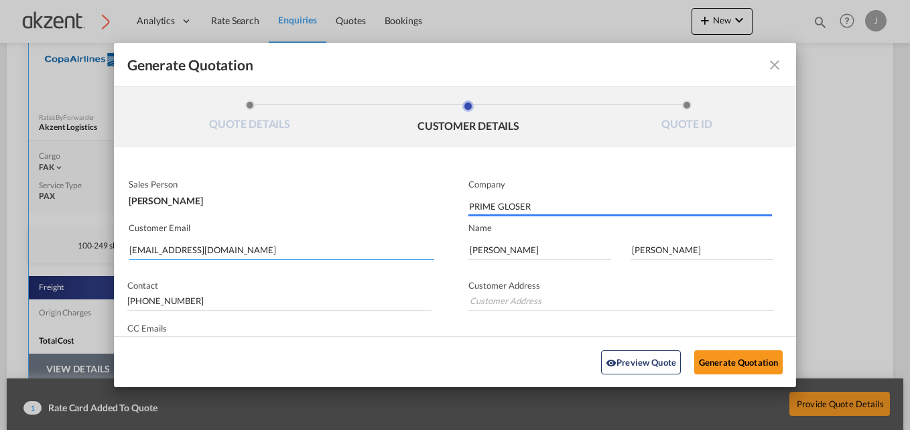
type input "Managua, Nicaragua"
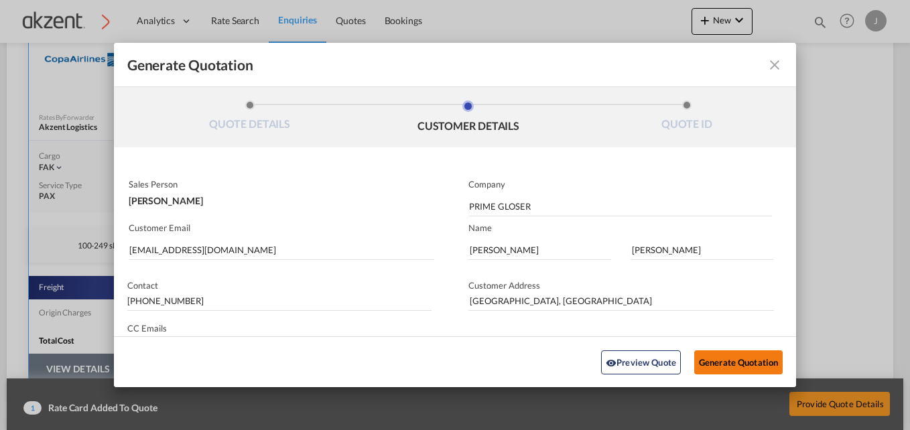
click at [720, 364] on button "Generate Quotation" at bounding box center [738, 362] width 88 height 24
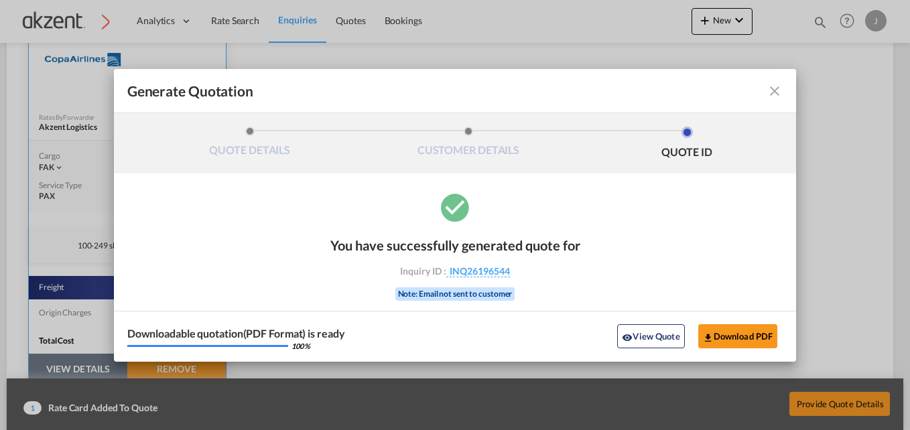
click at [772, 88] on md-icon "icon-close fg-AAA8AD cursor m-0" at bounding box center [774, 91] width 16 height 16
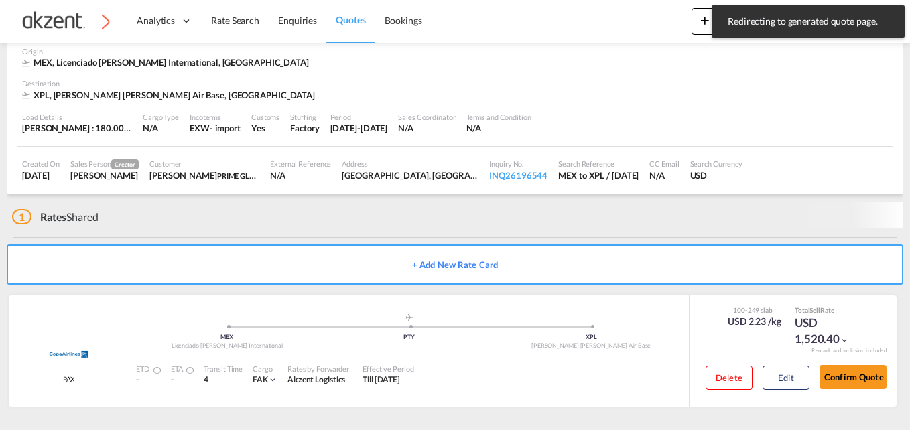
scroll to position [58, 0]
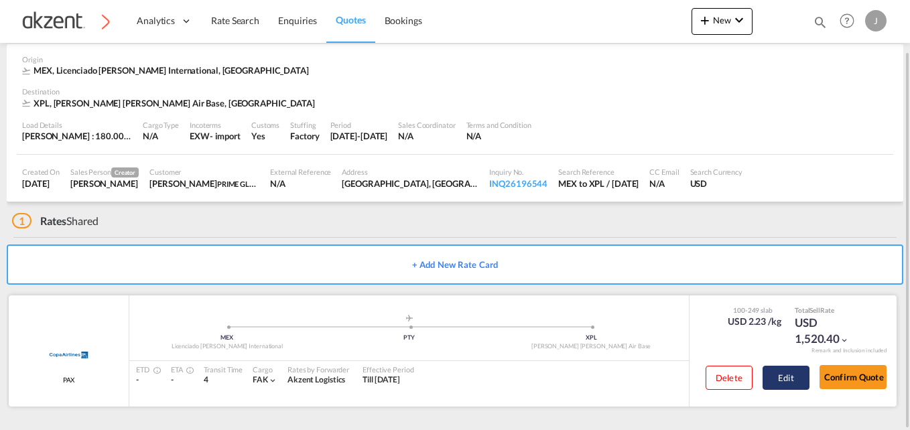
click at [778, 376] on button "Edit" at bounding box center [785, 378] width 47 height 24
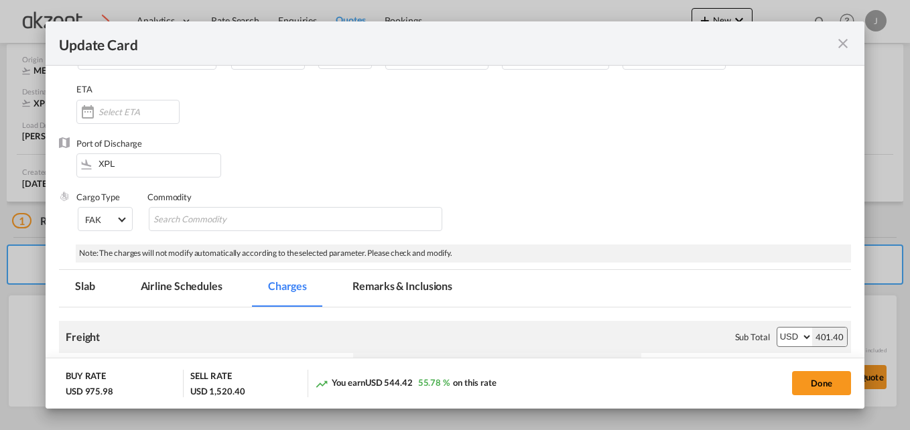
scroll to position [105, 0]
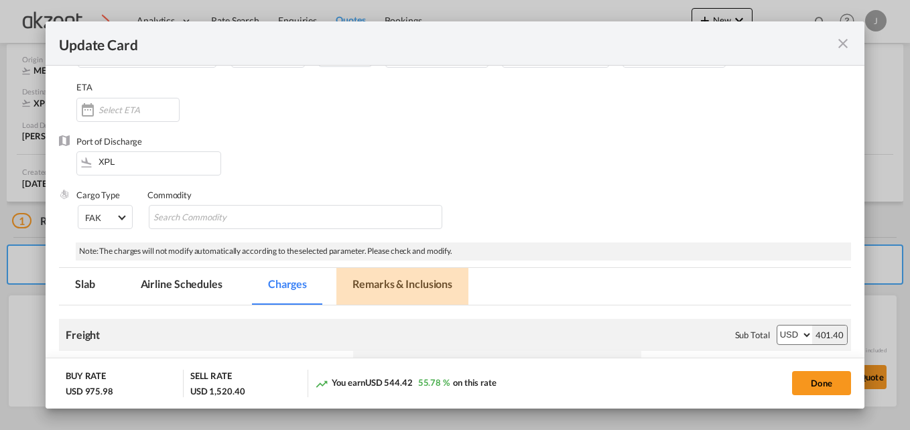
click at [398, 277] on md-tab-item "Remarks & Inclusions" at bounding box center [402, 286] width 132 height 37
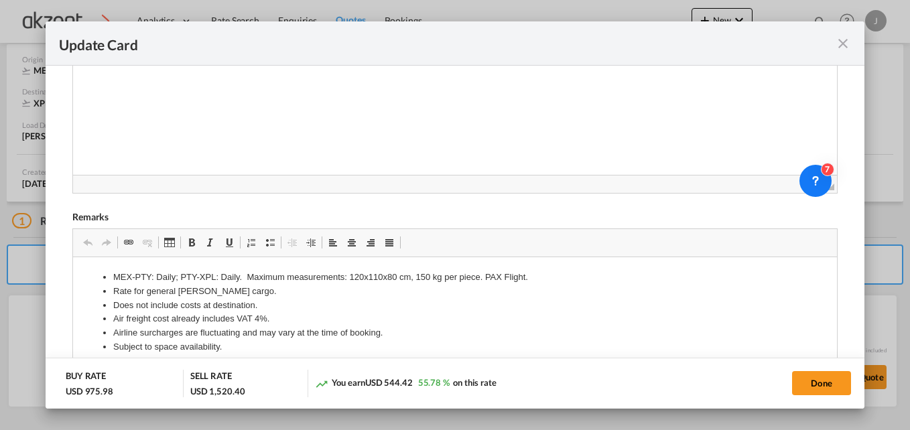
scroll to position [434, 0]
click at [808, 386] on button "Done" at bounding box center [821, 383] width 59 height 24
type input "29 Sep 2025"
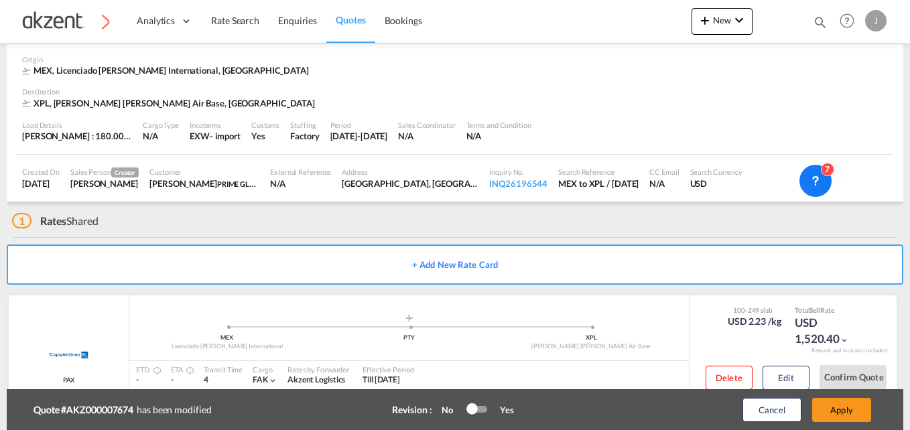
scroll to position [313, 0]
click at [842, 407] on button "Apply" at bounding box center [841, 410] width 59 height 24
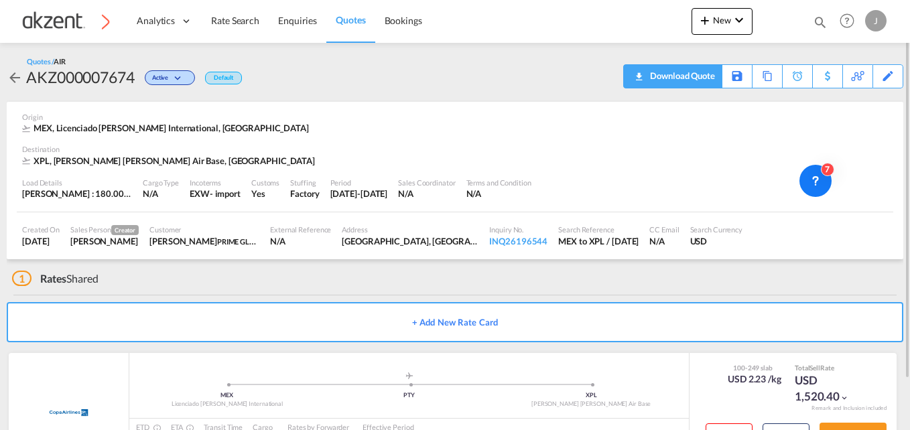
click at [696, 75] on div "Download Quote" at bounding box center [680, 75] width 68 height 21
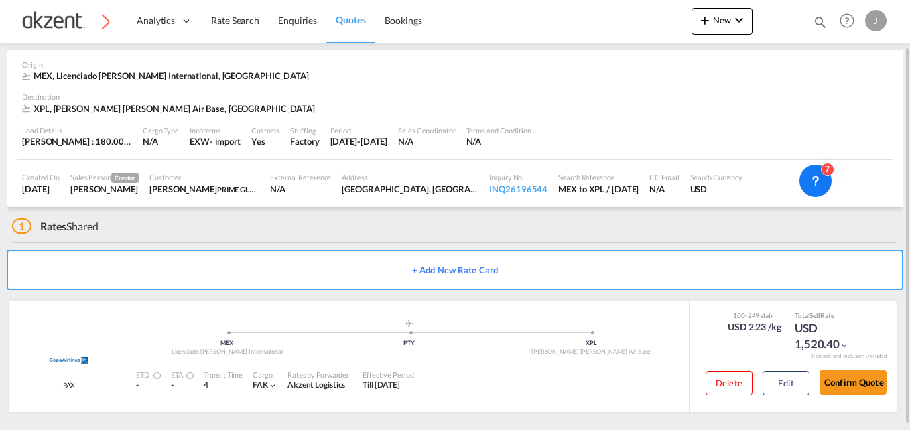
scroll to position [58, 0]
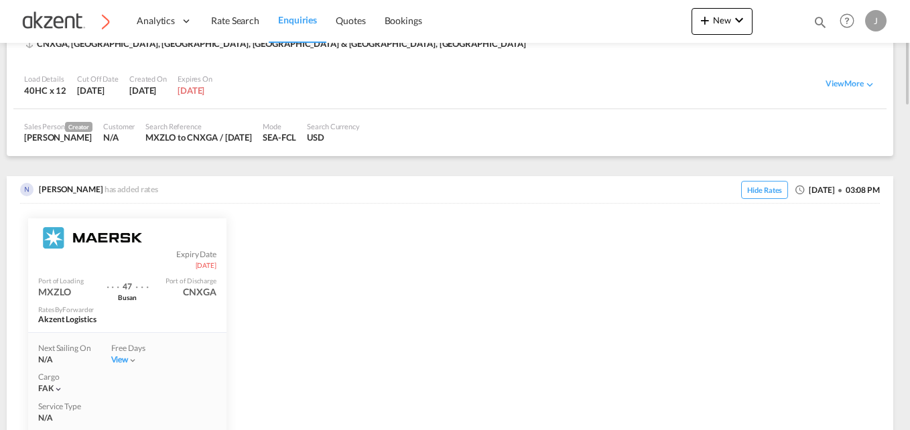
scroll to position [335, 0]
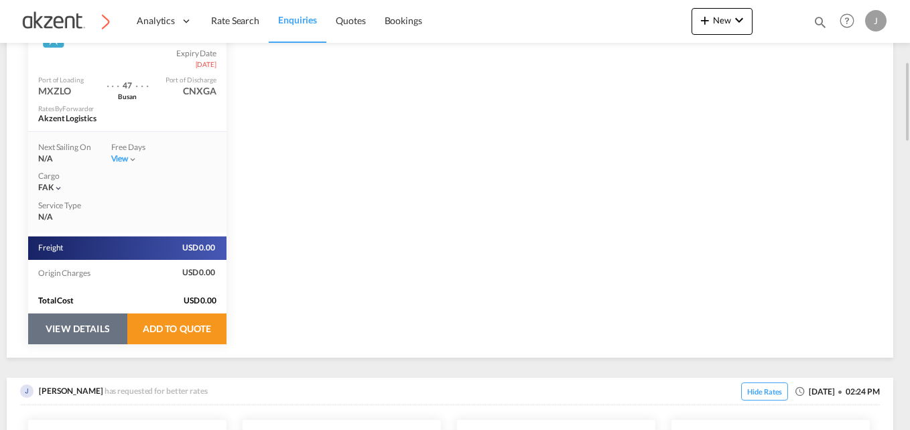
click at [95, 332] on button "VIEW DETAILS" at bounding box center [77, 328] width 99 height 31
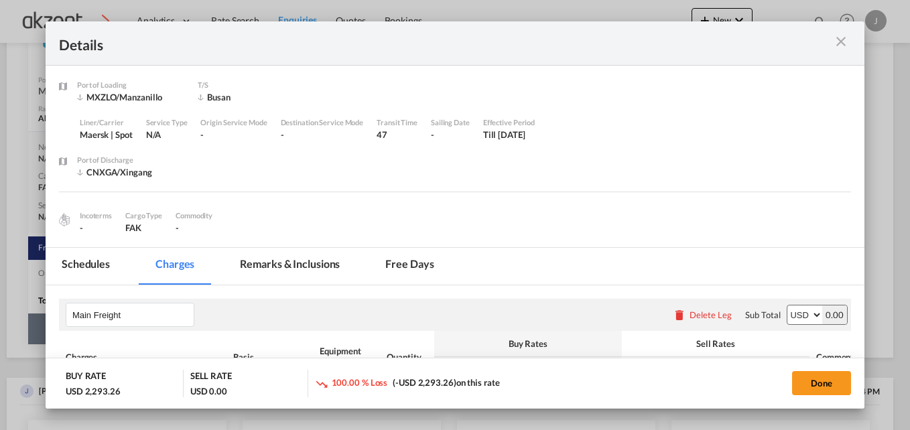
select select "per equipment"
select select "per B/L"
select select "per_hbl"
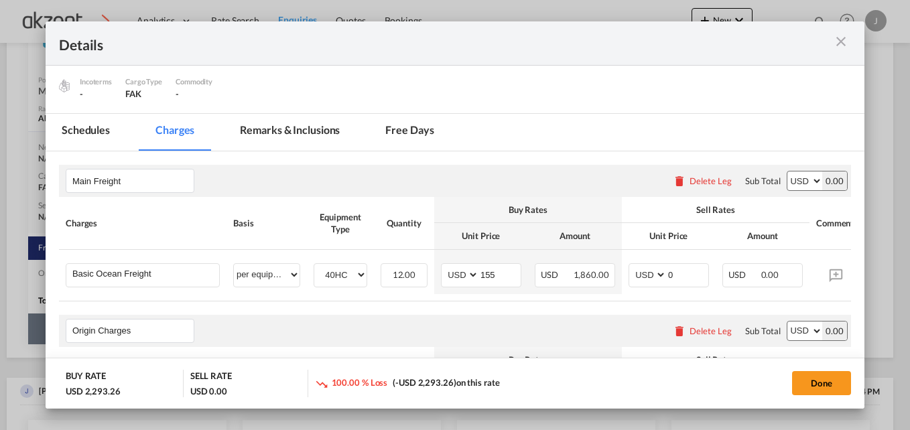
scroll to position [201, 0]
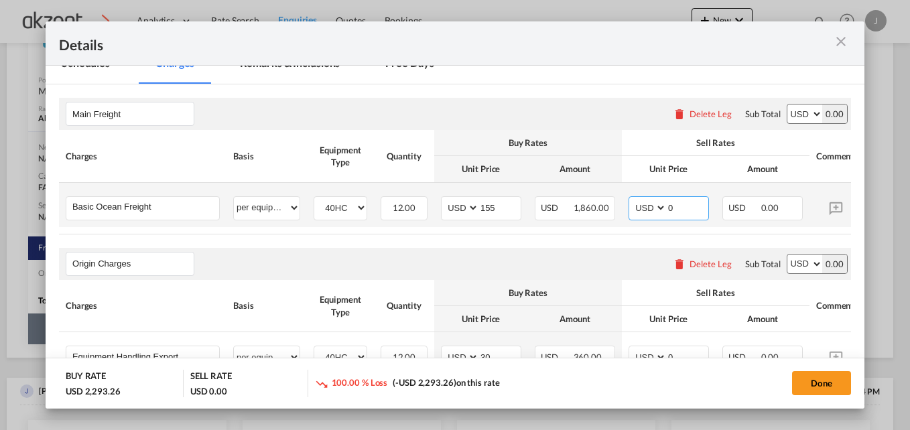
click at [689, 209] on input "0" at bounding box center [687, 207] width 42 height 20
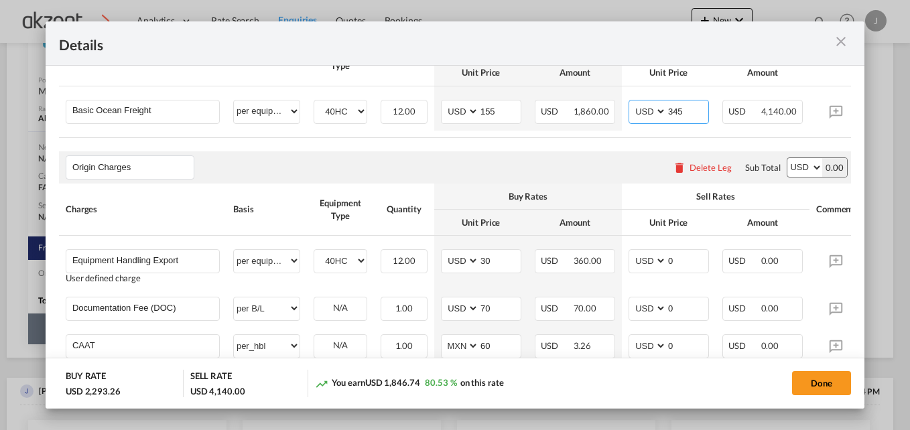
scroll to position [317, 0]
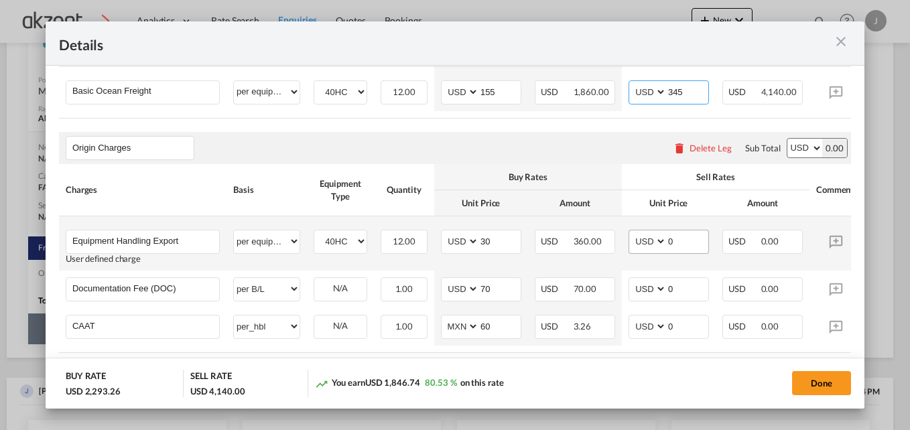
type input "345"
click at [696, 250] on input "0" at bounding box center [687, 240] width 42 height 20
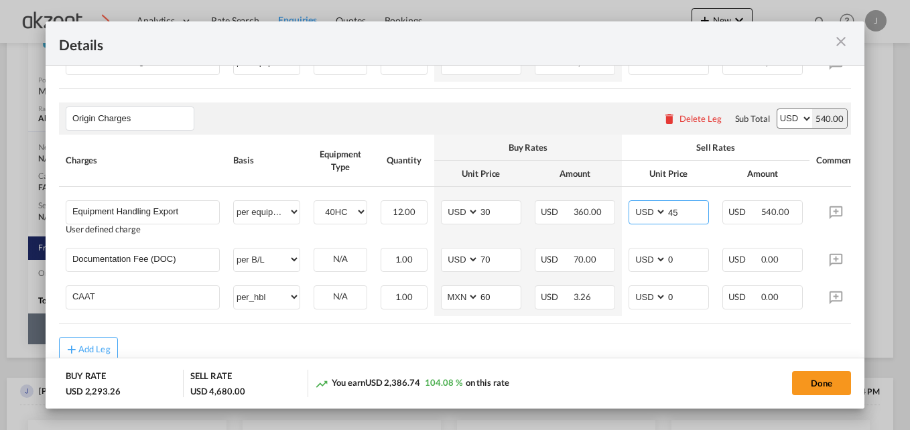
scroll to position [384, 0]
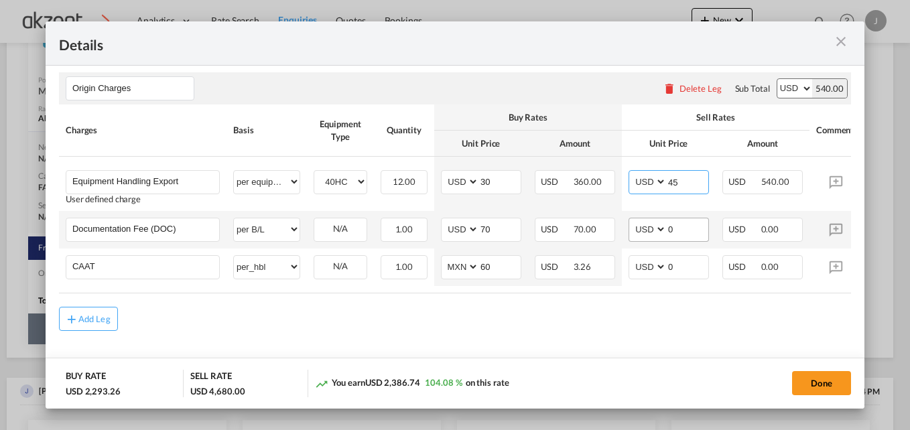
type input "45"
click at [682, 222] on input "0" at bounding box center [687, 228] width 42 height 20
type input "80"
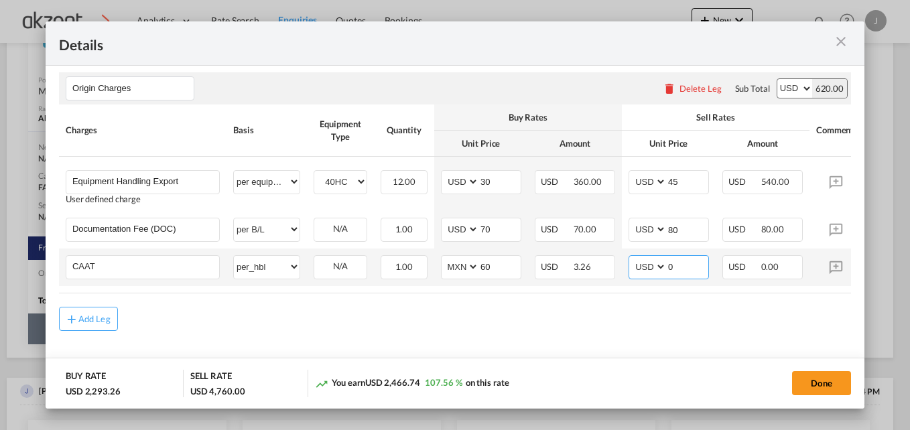
click at [681, 267] on input "0" at bounding box center [687, 266] width 42 height 20
type input "35"
click at [609, 351] on md-content "Main Freight Please enter leg name Leg Name Already Exists Delete Leg Sub Total…" at bounding box center [455, 149] width 818 height 480
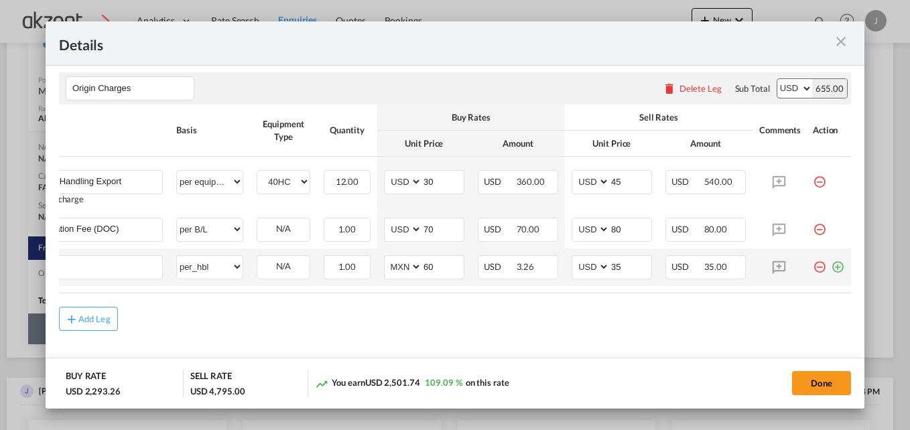
click at [830, 262] on md-icon "icon-plus-circle-outline green-400-fg" at bounding box center [836, 261] width 13 height 13
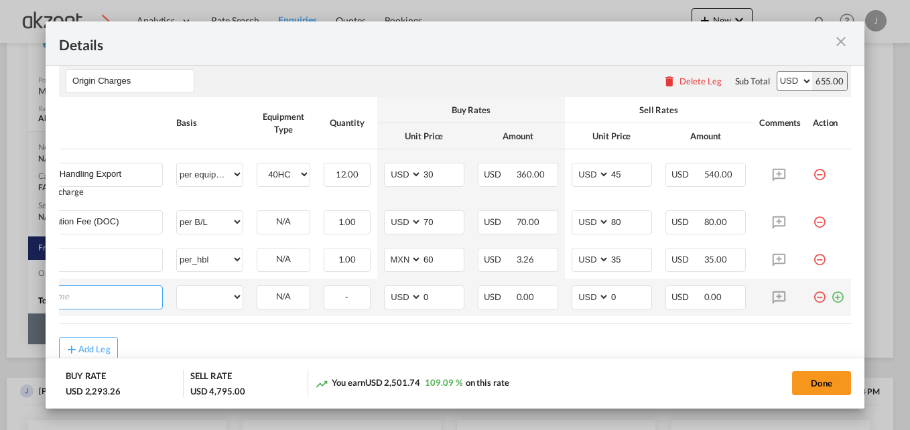
scroll to position [0, 13]
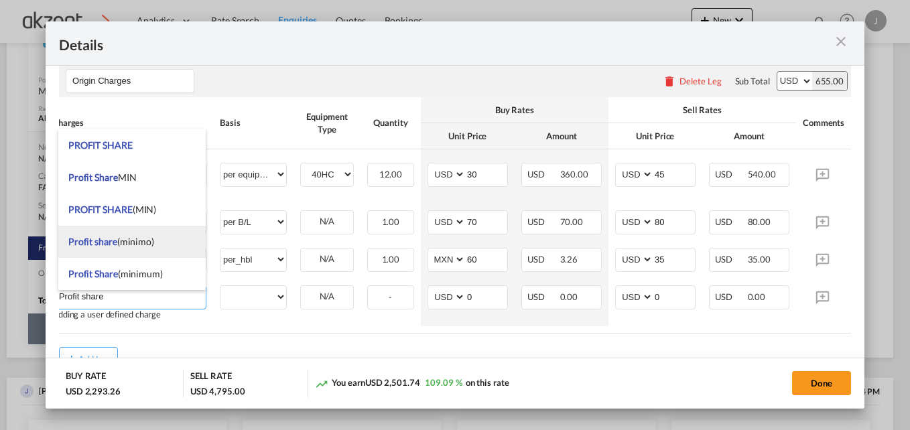
click at [145, 242] on span "Profit share (minimo)" at bounding box center [111, 241] width 86 height 11
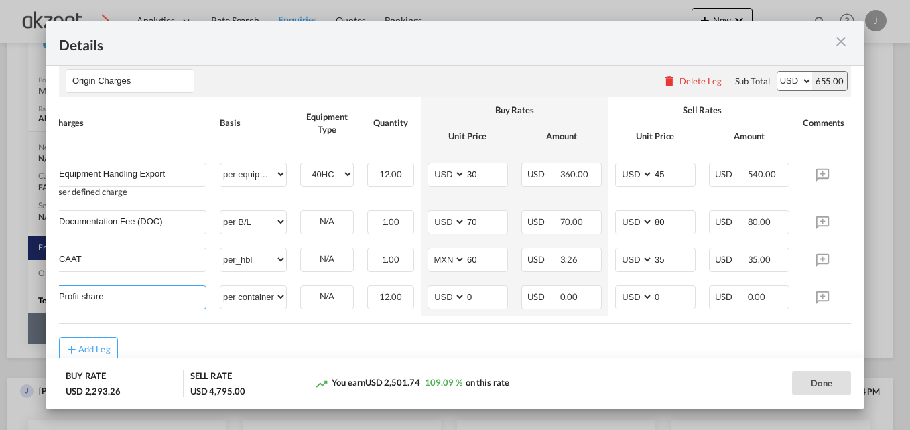
type input "Profit share (minimo)"
select select "per container"
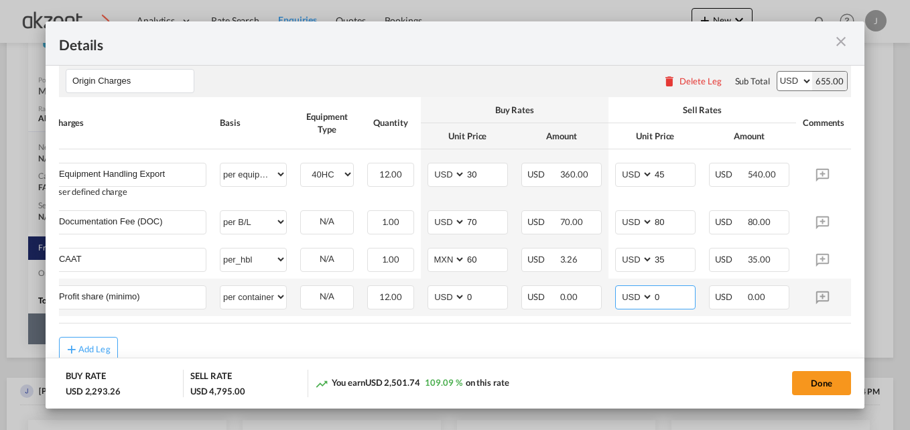
click at [670, 299] on input "0" at bounding box center [674, 296] width 42 height 20
type input "60"
click at [657, 348] on div "Add Leg" at bounding box center [455, 349] width 792 height 24
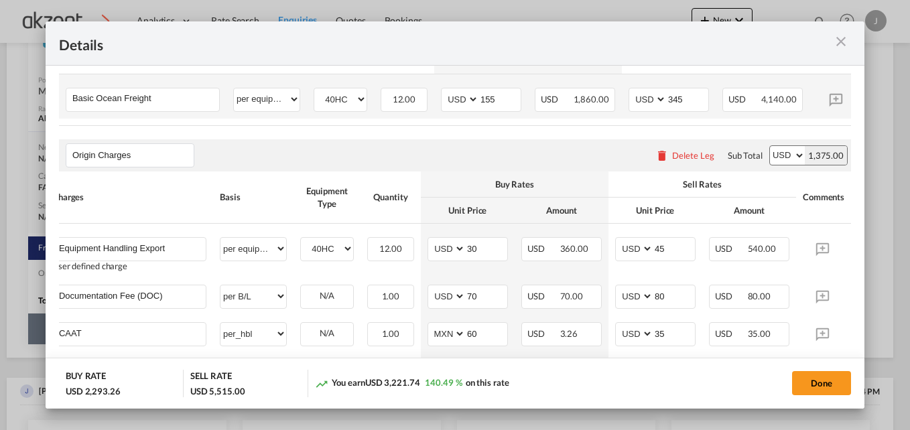
scroll to position [183, 0]
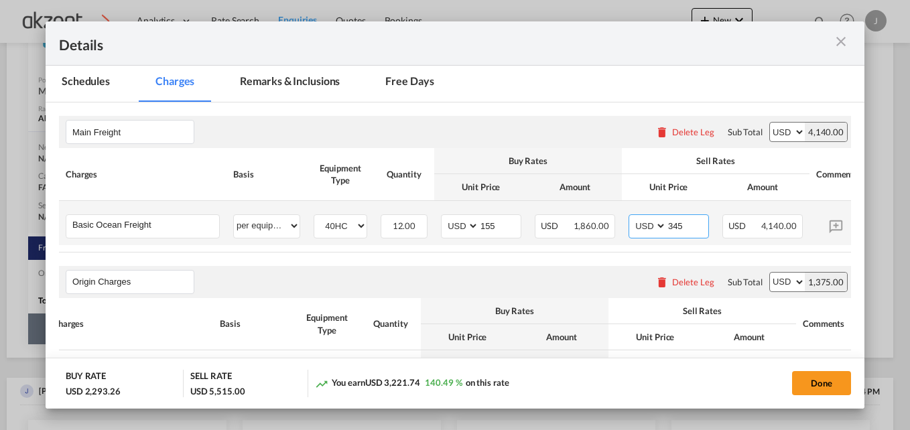
click at [694, 227] on input "345" at bounding box center [687, 225] width 42 height 20
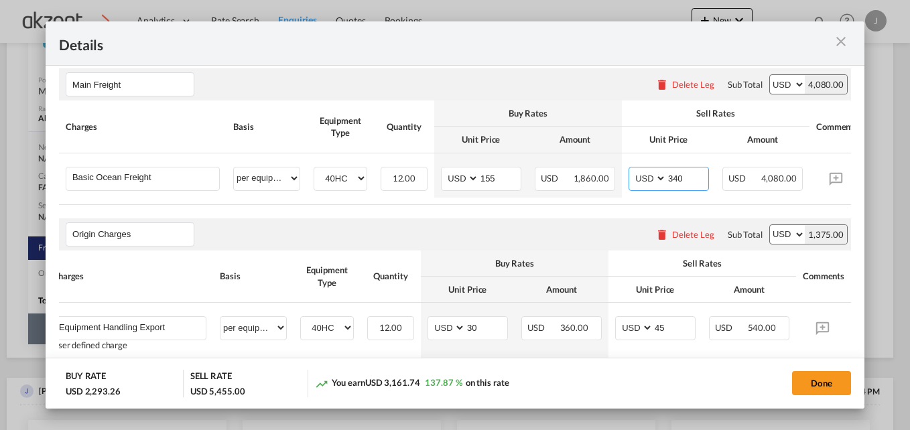
scroll to position [250, 0]
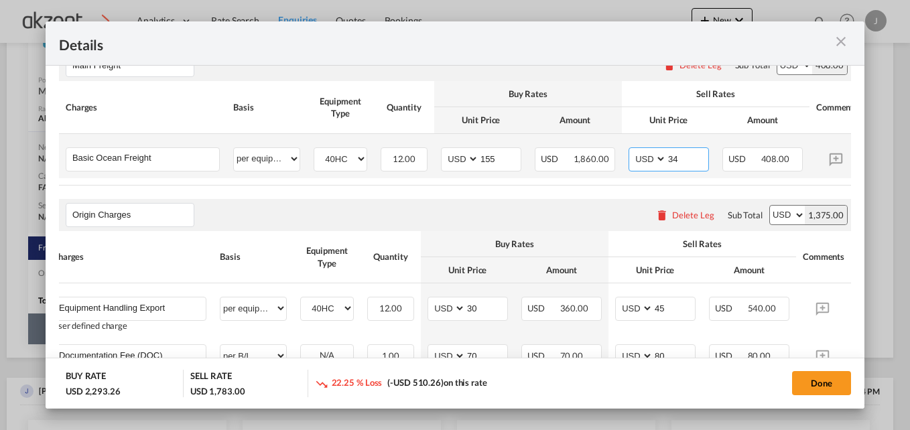
type input "345"
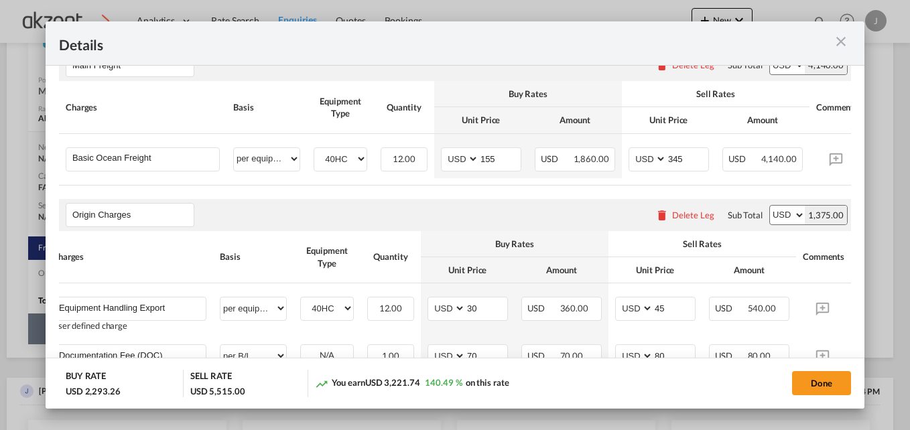
click at [555, 191] on rate-modification "Main Freight Please enter leg name Leg Name Already Exists Delete Leg Sub Total…" at bounding box center [455, 264] width 792 height 459
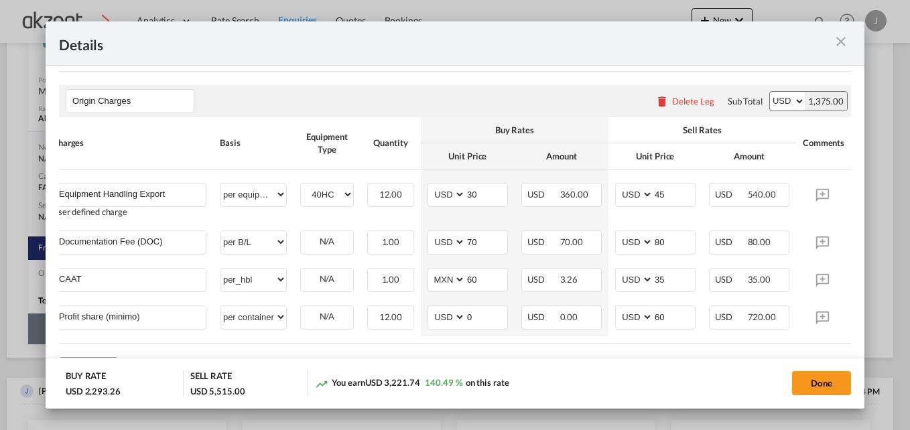
scroll to position [384, 0]
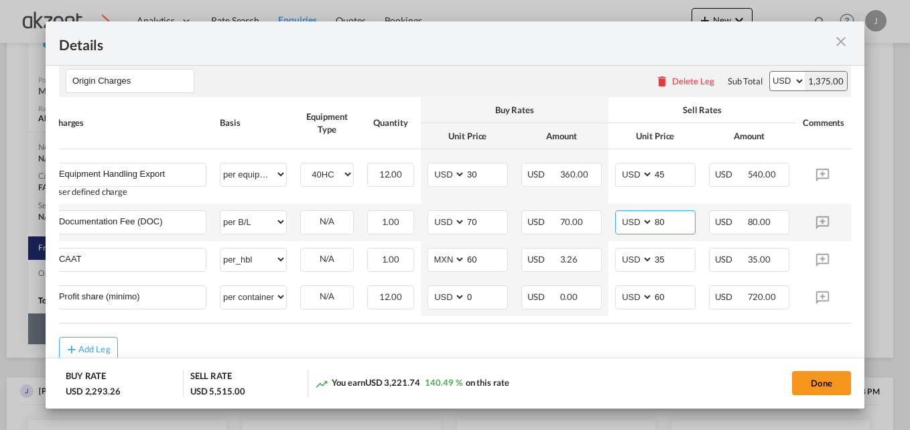
click at [683, 231] on input "80" at bounding box center [674, 221] width 42 height 20
type input "80"
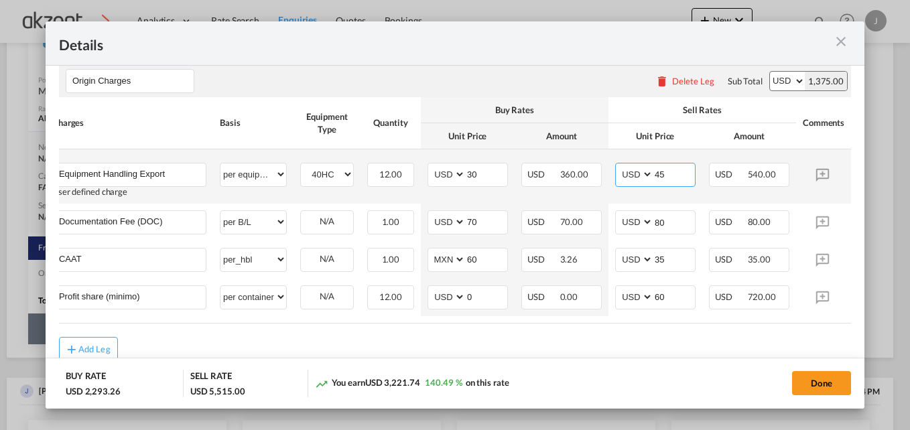
click at [671, 179] on input "45" at bounding box center [674, 173] width 42 height 20
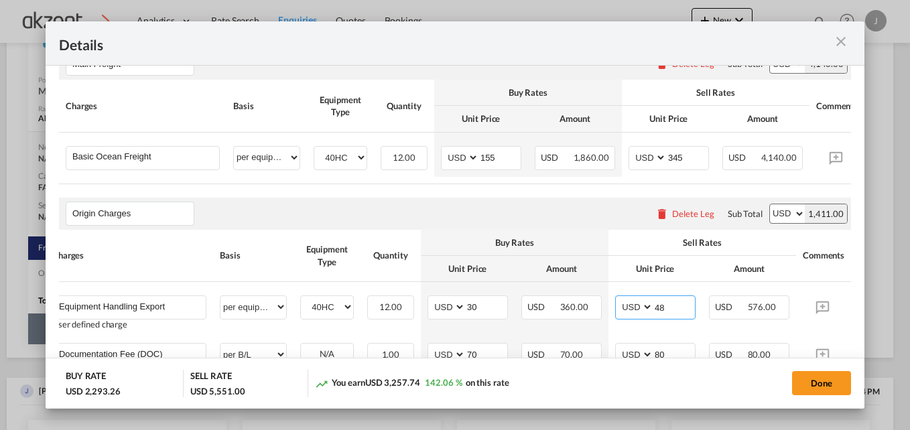
scroll to position [250, 0]
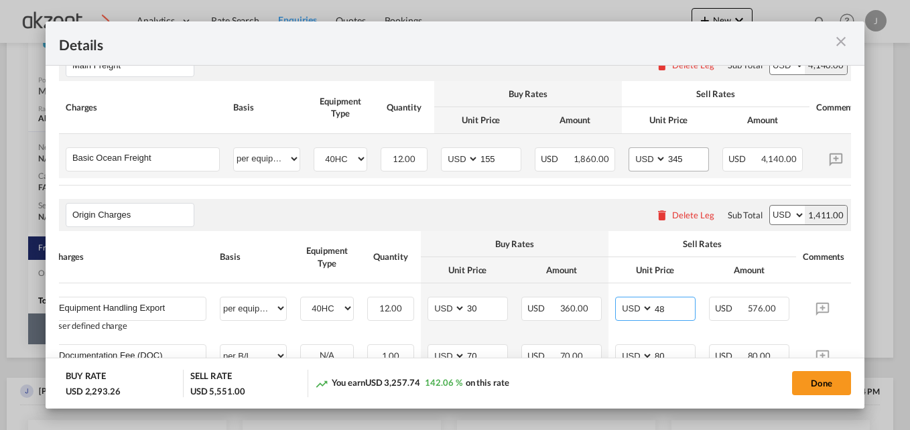
type input "48"
click at [691, 162] on input "345" at bounding box center [687, 158] width 42 height 20
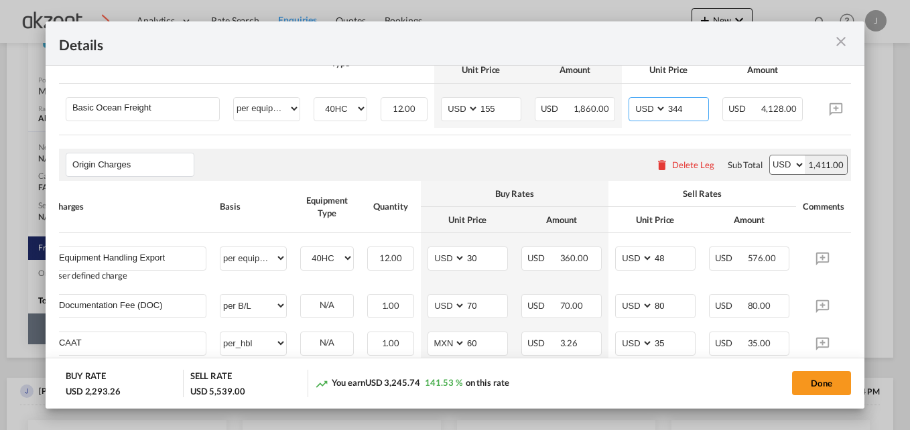
scroll to position [384, 0]
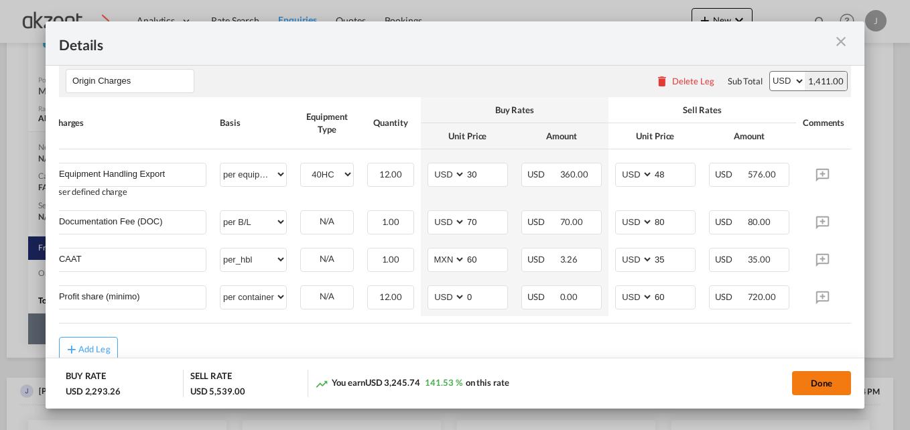
type input "344"
click at [804, 385] on button "Done" at bounding box center [821, 383] width 59 height 24
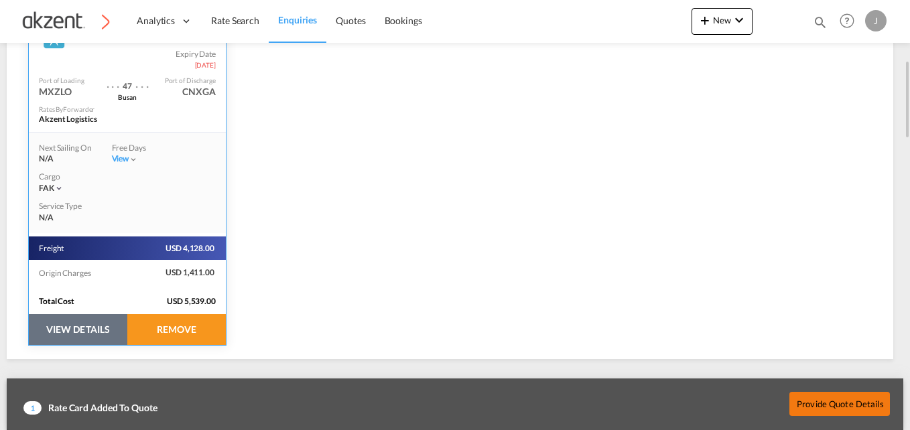
click at [815, 401] on button "Provide Quote Details" at bounding box center [839, 403] width 100 height 24
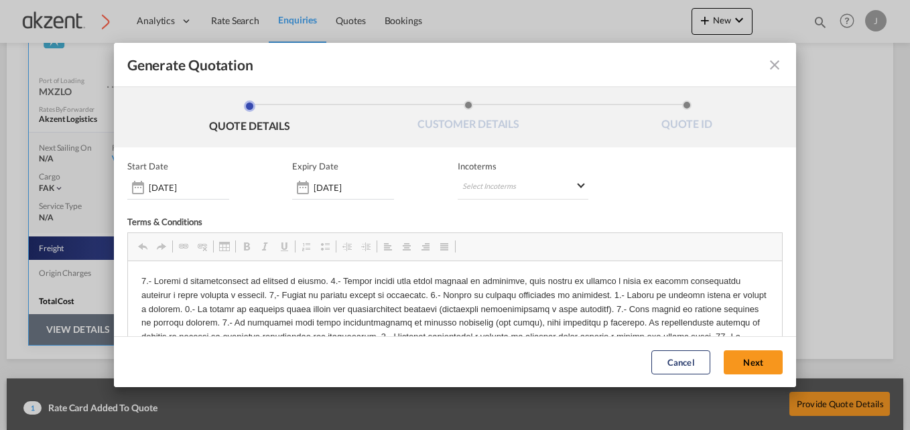
scroll to position [0, 0]
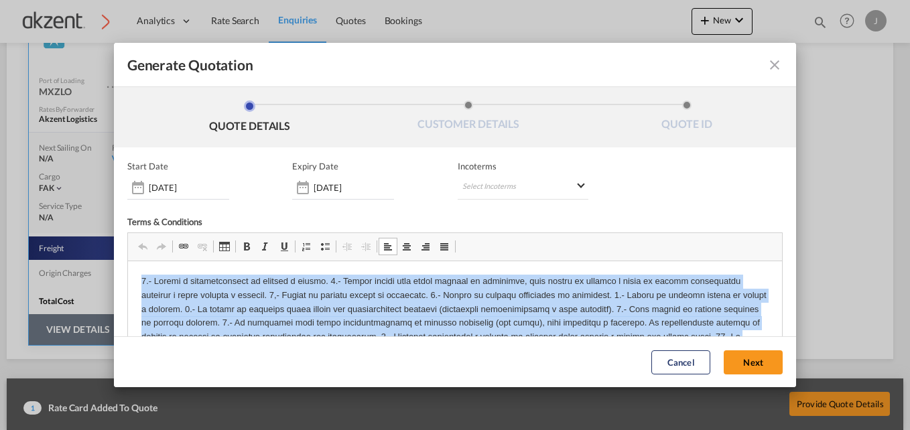
drag, startPoint x: 137, startPoint y: 275, endPoint x: 788, endPoint y: 373, distance: 658.3
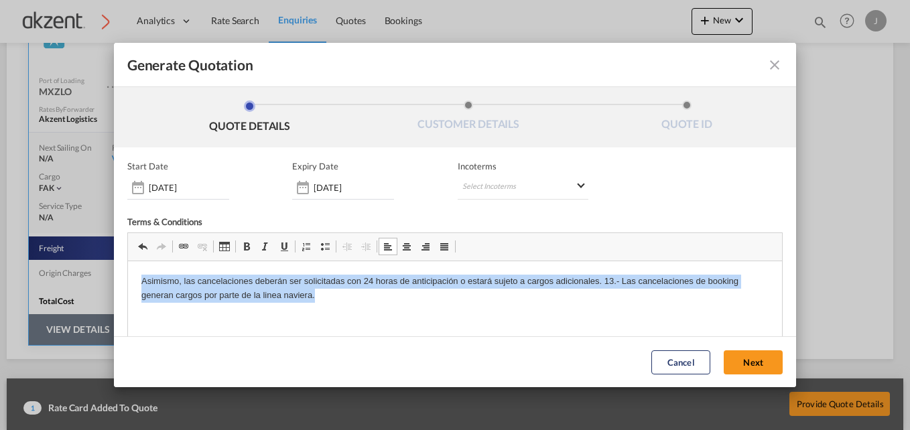
drag, startPoint x: 321, startPoint y: 305, endPoint x: 129, endPoint y: 269, distance: 195.7
click at [129, 269] on html "Asimismo, las cancelaciones deberán ser solicitadas con 24 horas de anticipació…" at bounding box center [454, 288] width 654 height 55
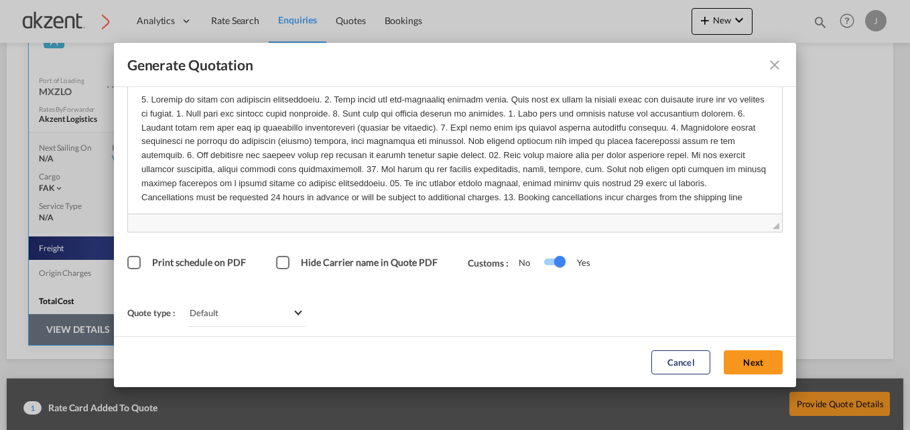
scroll to position [16, 0]
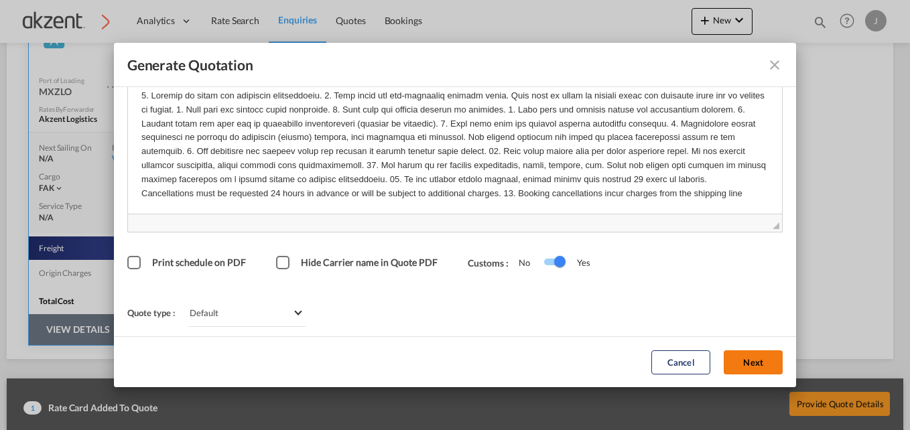
click at [727, 364] on button "Next" at bounding box center [752, 362] width 59 height 24
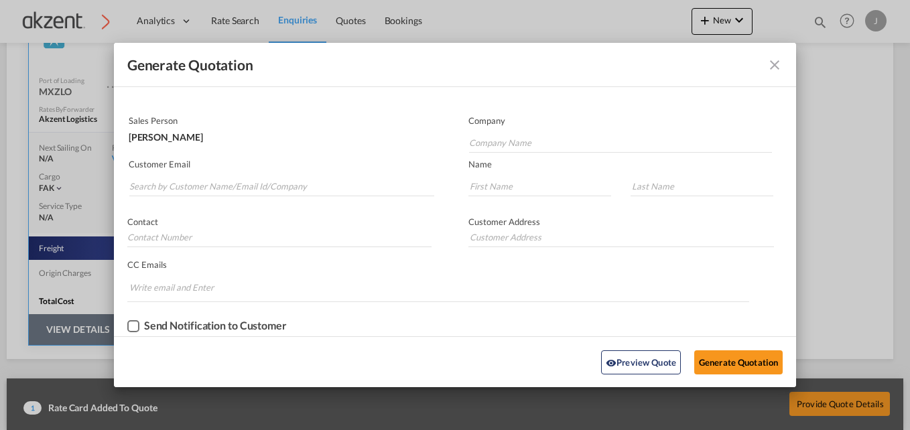
scroll to position [64, 0]
click at [206, 192] on input "Search by Customer Name/Email Id/Company" at bounding box center [281, 186] width 305 height 20
paste input "[DOMAIN_NAME][EMAIL_ADDRESS][DOMAIN_NAME]"
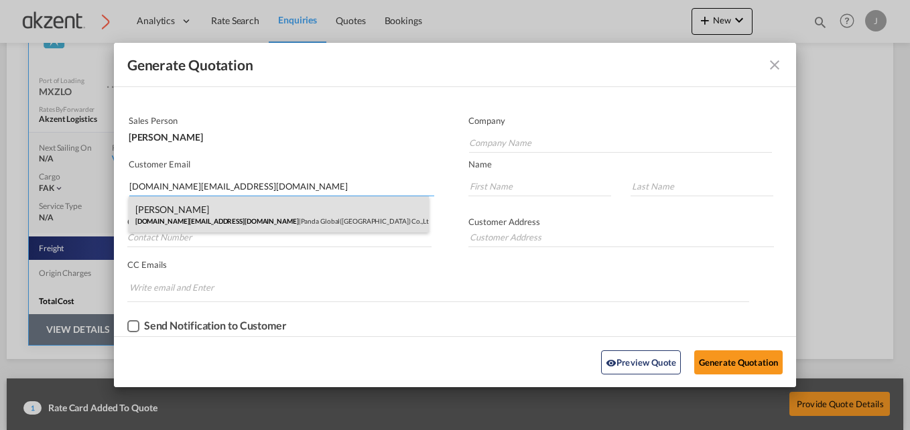
type input "[DOMAIN_NAME][EMAIL_ADDRESS][DOMAIN_NAME]"
click at [268, 222] on div "[PERSON_NAME] [DOMAIN_NAME][EMAIL_ADDRESS][DOMAIN_NAME] | Panda Global([GEOGRAP…" at bounding box center [279, 214] width 301 height 36
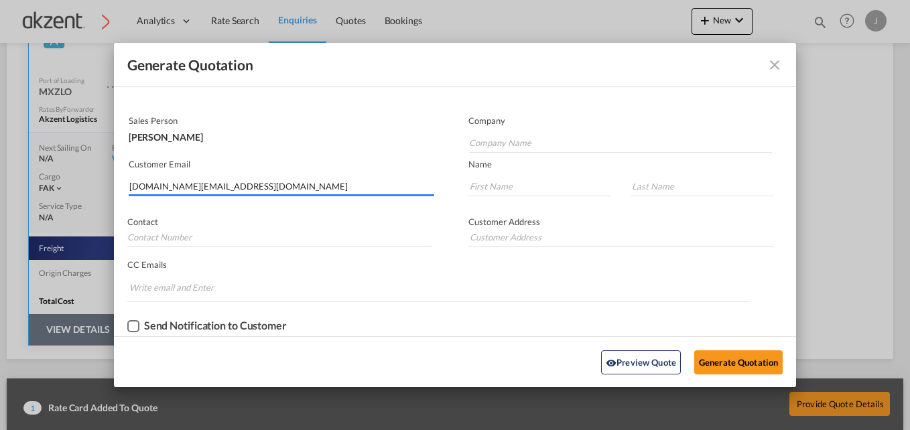
type input "Panda Global([GEOGRAPHIC_DATA]) Co.,Ltd."
type input "[PERSON_NAME]"
type input "13581736812"
type input "[STREET_ADDRESS]."
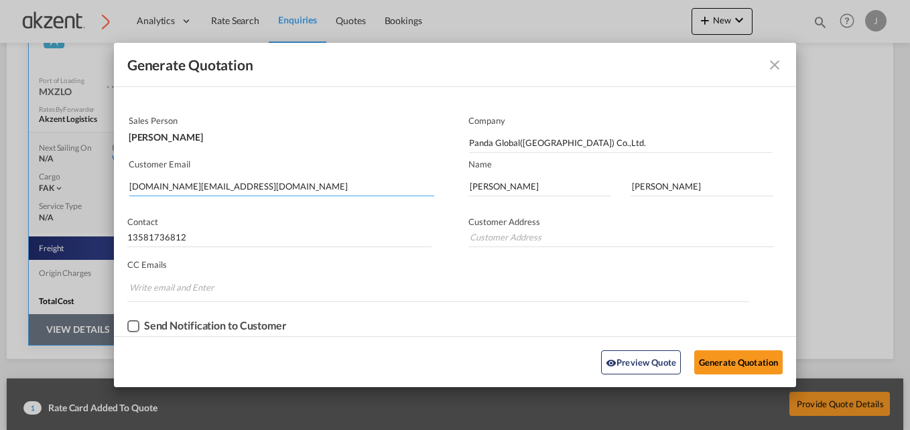
type input "[STREET_ADDRESS]."
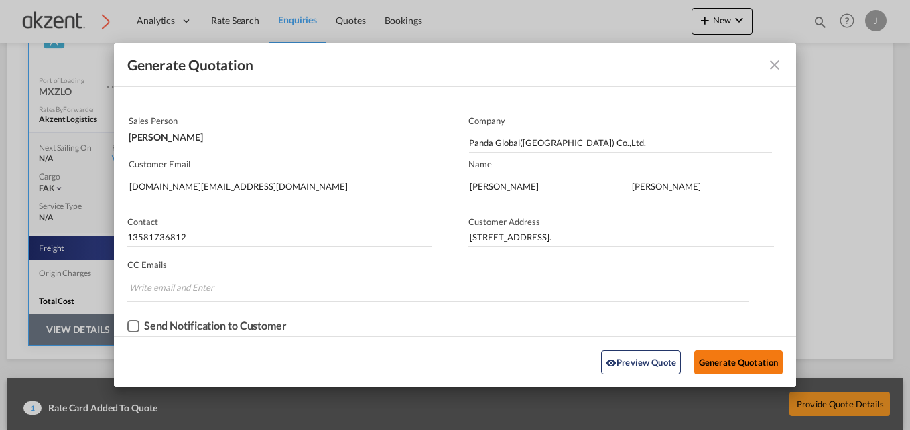
click at [726, 362] on button "Generate Quotation" at bounding box center [738, 362] width 88 height 24
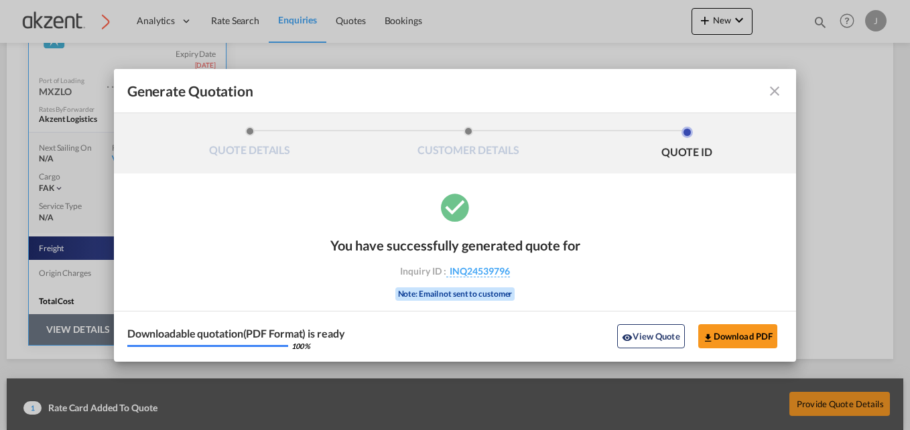
scroll to position [0, 0]
click at [775, 92] on md-icon "icon-close fg-AAA8AD cursor m-0" at bounding box center [774, 91] width 16 height 16
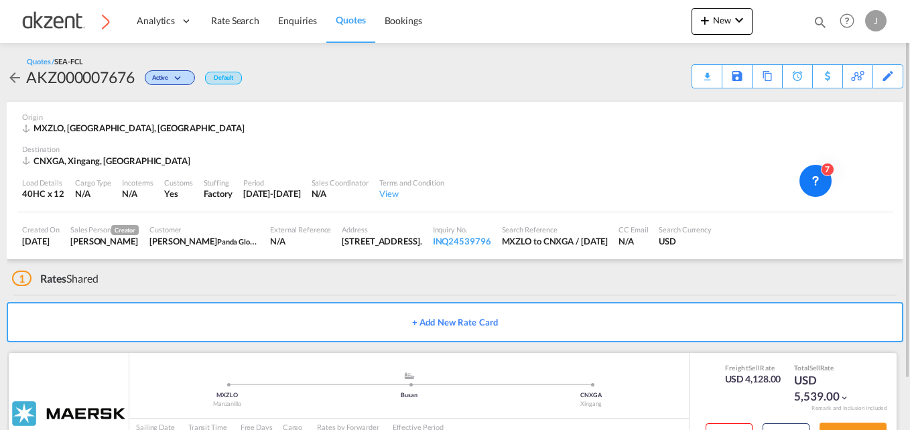
scroll to position [58, 0]
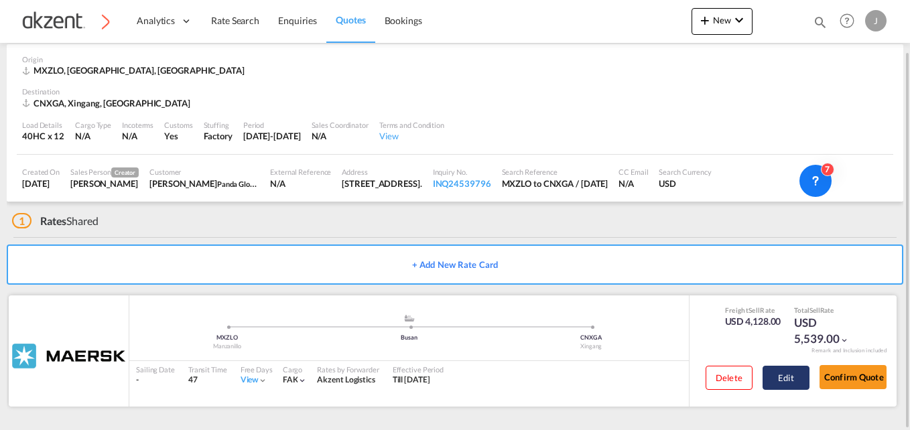
click at [779, 376] on button "Edit" at bounding box center [785, 378] width 47 height 24
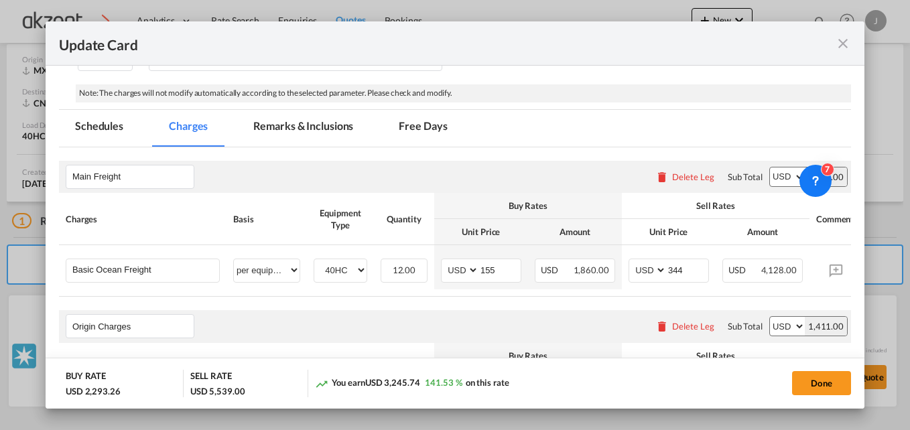
scroll to position [268, 0]
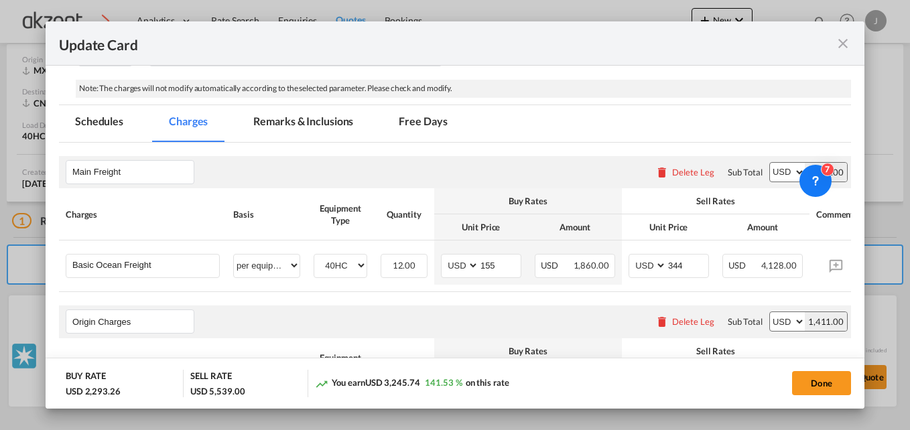
drag, startPoint x: 299, startPoint y: 126, endPoint x: 425, endPoint y: 149, distance: 128.1
click at [299, 125] on md-tab-item "Remarks & Inclusions" at bounding box center [303, 123] width 132 height 37
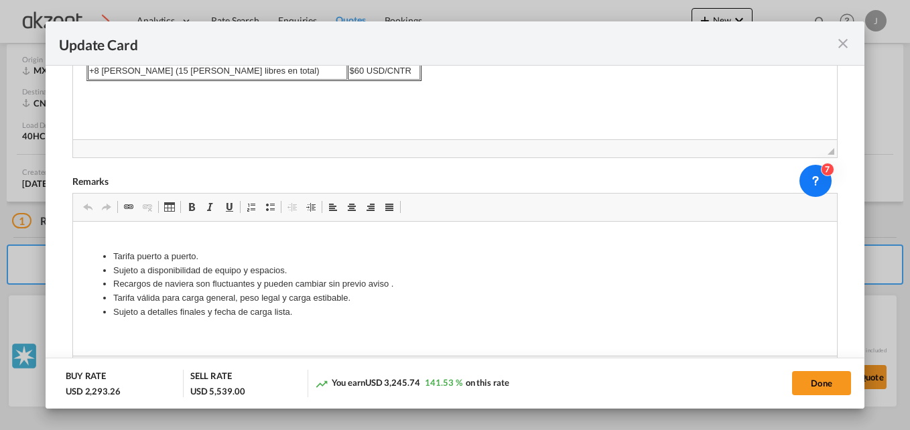
scroll to position [0, 0]
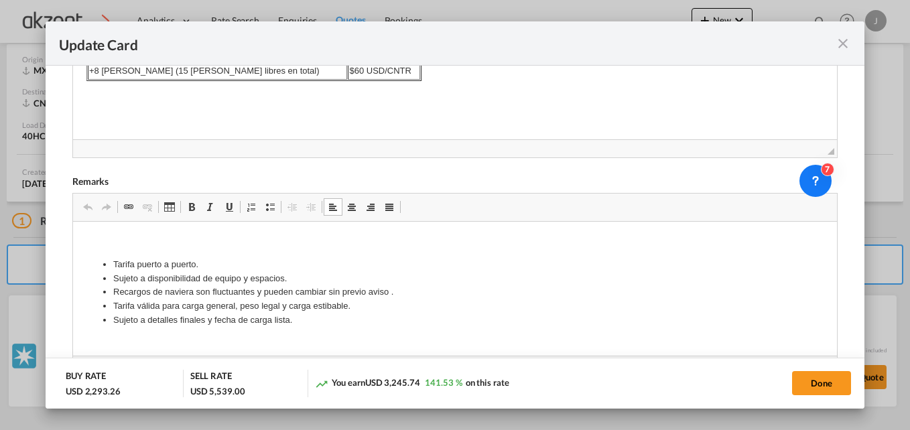
drag, startPoint x: 300, startPoint y: 313, endPoint x: 107, endPoint y: 264, distance: 199.0
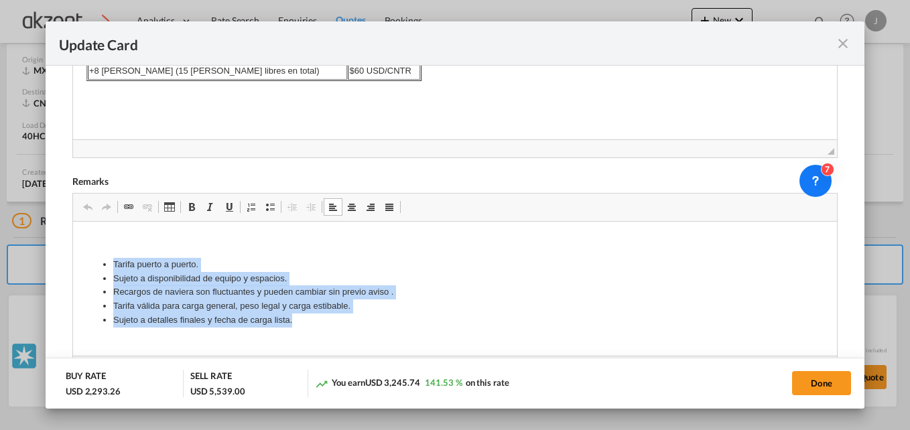
drag, startPoint x: 107, startPoint y: 263, endPoint x: 308, endPoint y: 324, distance: 210.0
click at [308, 324] on ul "Tarifa puerto a puerto. Sujeto a disponibilidad de equipo y espacios. Recargos …" at bounding box center [454, 292] width 737 height 70
copy ul "Tarifa puerto a puerto. Sujeto a disponibilidad de equipo y espacios. Recargos …"
drag, startPoint x: 302, startPoint y: 321, endPoint x: 109, endPoint y: 238, distance: 209.7
click at [110, 238] on body "Tarifa puerto a puerto. Sujeto a disponibilidad de equipo y espacios. Recargos …" at bounding box center [454, 291] width 737 height 115
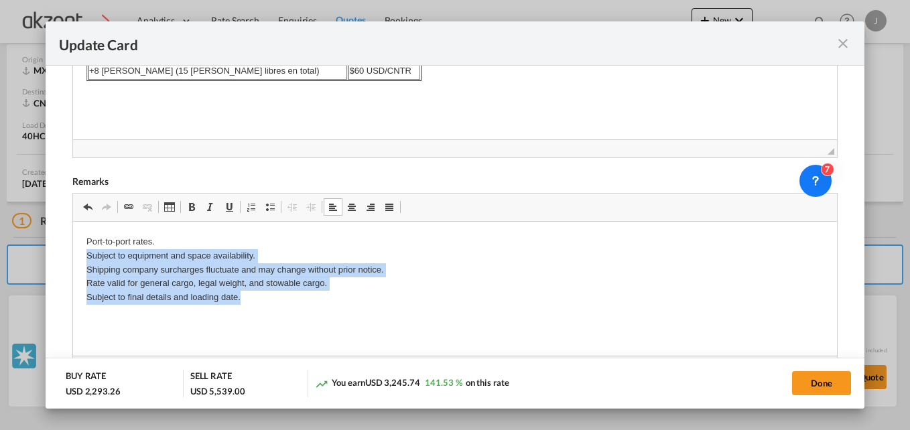
drag, startPoint x: 248, startPoint y: 297, endPoint x: 54, endPoint y: 253, distance: 199.0
click at [72, 253] on html "Port-to-port rates. Subject to equipment and space availability. Shipping compa…" at bounding box center [454, 280] width 764 height 119
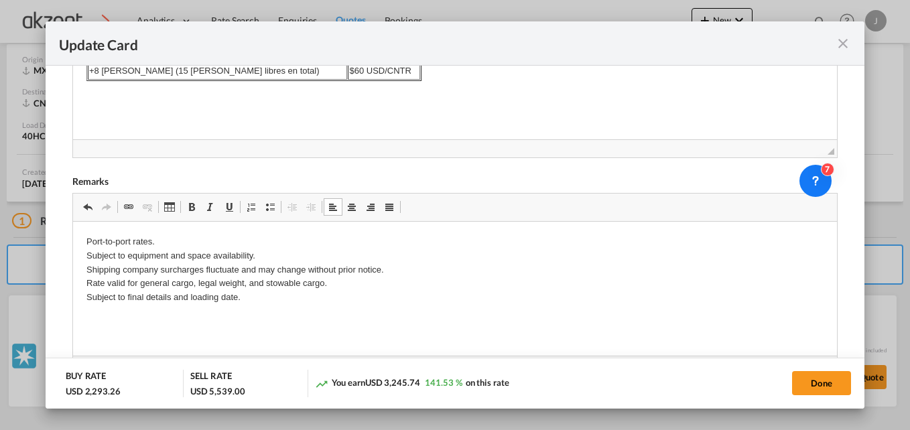
click at [214, 324] on p "Editor de Texto Enriquecido, editor7" at bounding box center [454, 320] width 737 height 14
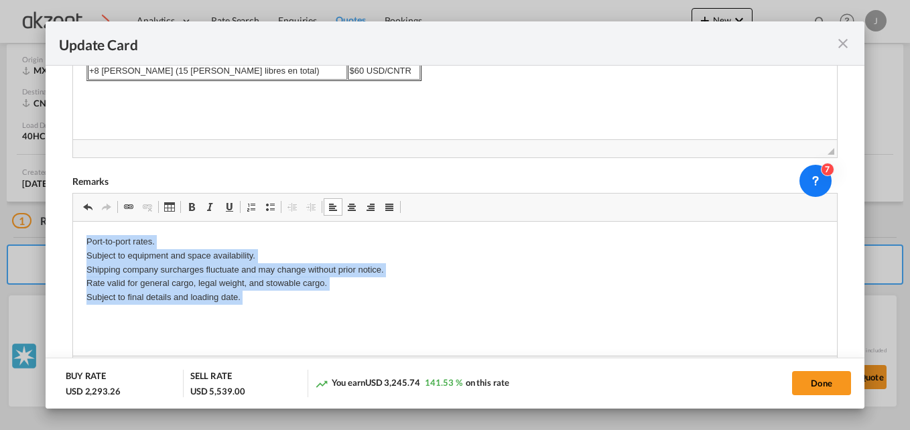
drag, startPoint x: 252, startPoint y: 305, endPoint x: 84, endPoint y: 231, distance: 183.5
click at [84, 231] on html "Port-to-port rates. Subject to equipment and space availability. Shipping compa…" at bounding box center [454, 280] width 764 height 119
click at [271, 203] on span "Update Card Port ..." at bounding box center [270, 207] width 11 height 11
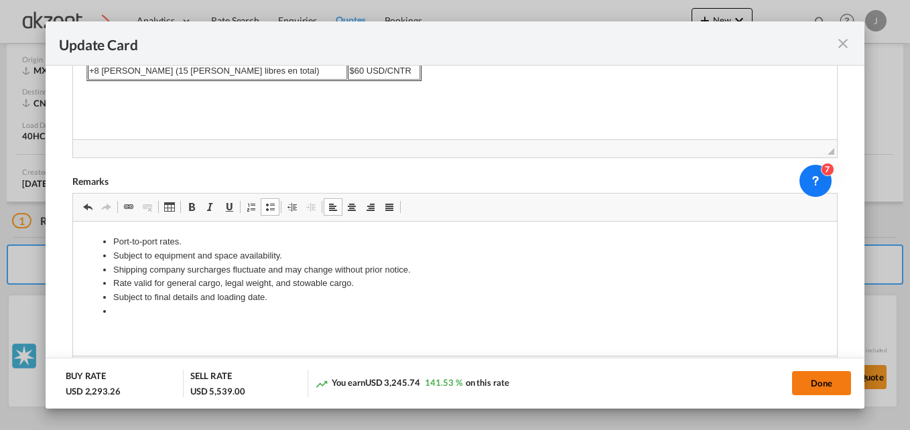
click at [828, 378] on button "Done" at bounding box center [821, 383] width 59 height 24
type input "[DATE]"
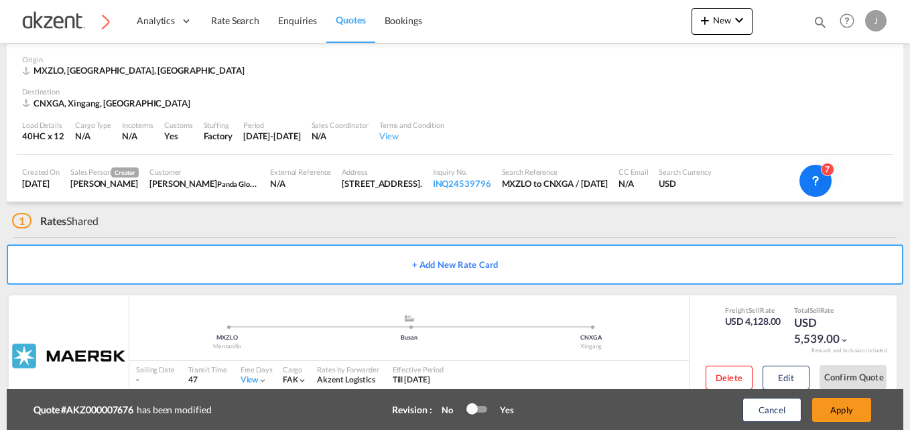
scroll to position [313, 0]
click at [837, 411] on button "Apply" at bounding box center [841, 410] width 59 height 24
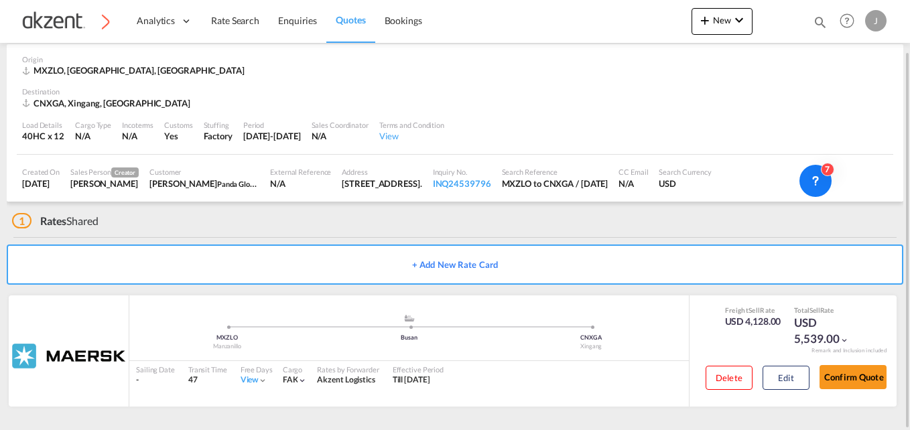
scroll to position [0, 0]
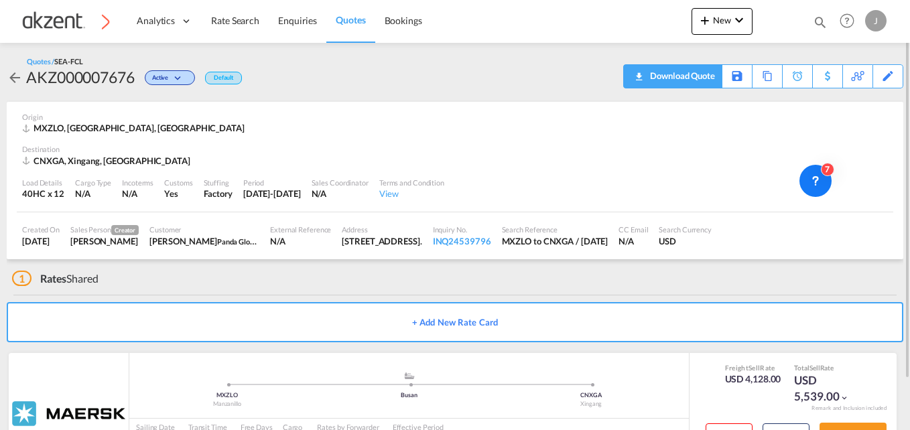
click at [692, 74] on div "Download Quote" at bounding box center [680, 75] width 68 height 21
